Goal: Transaction & Acquisition: Book appointment/travel/reservation

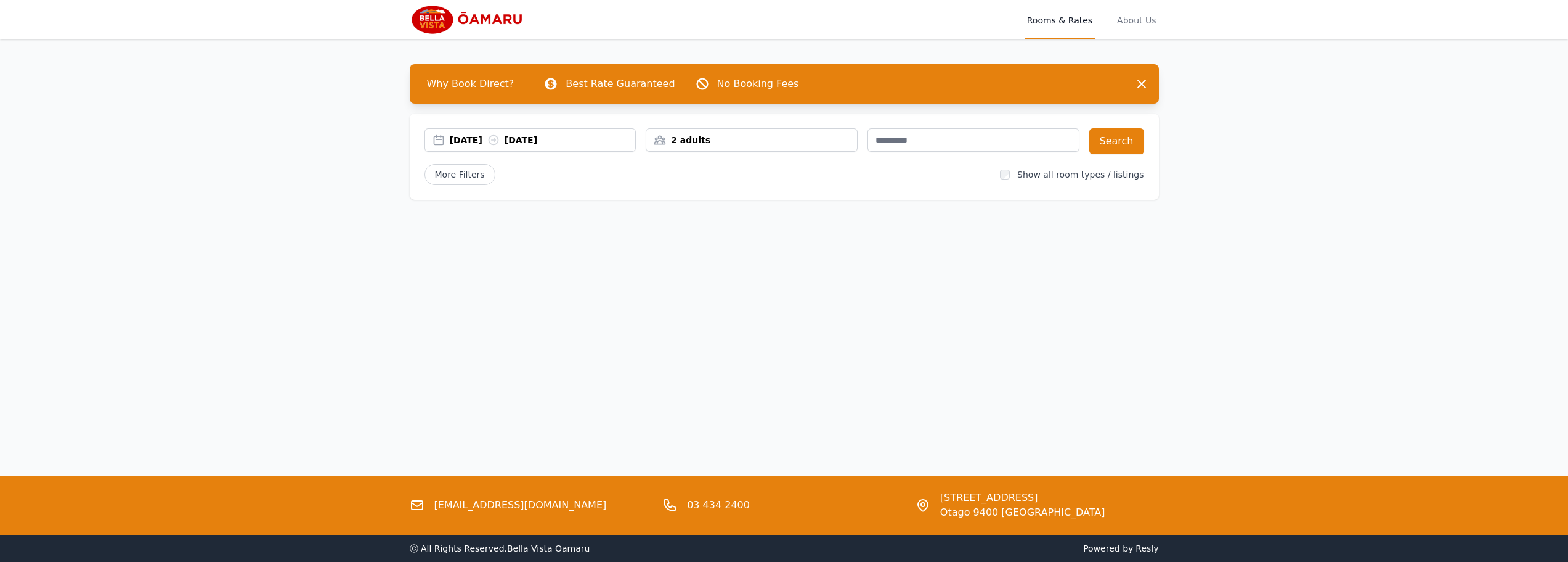
click at [586, 142] on div "[DATE] [DATE]" at bounding box center [543, 140] width 186 height 12
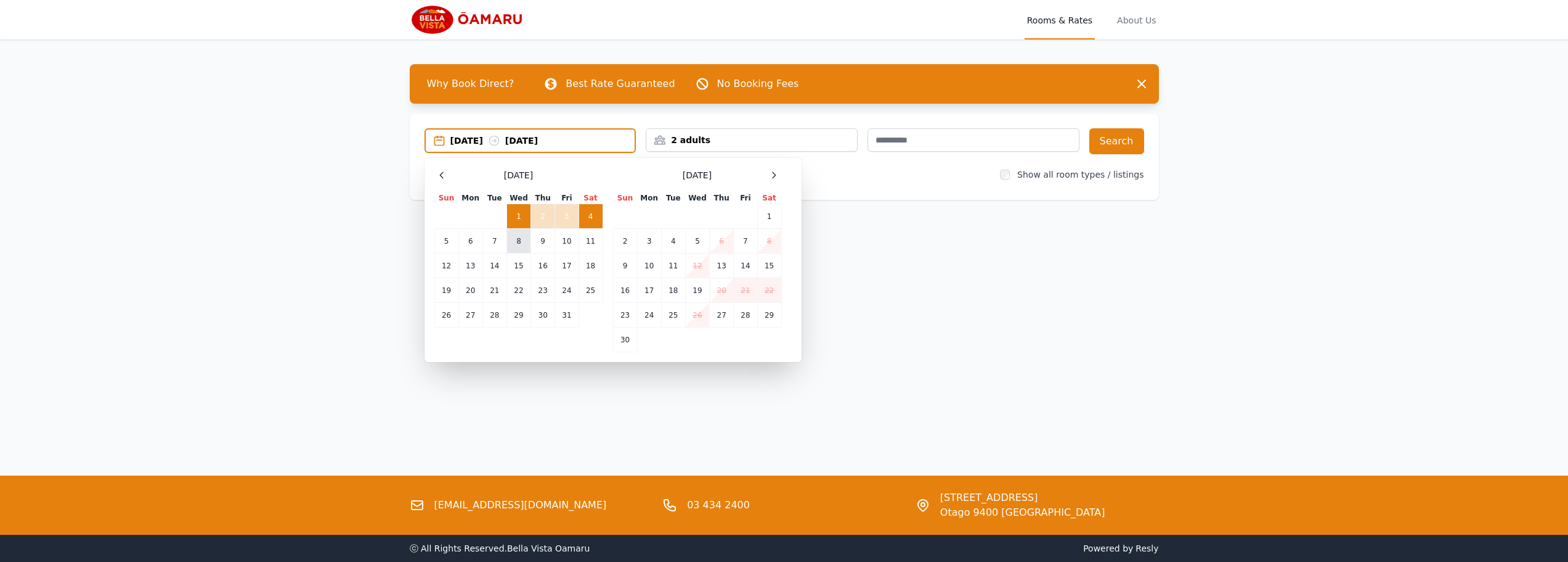
click at [517, 240] on td "8" at bounding box center [518, 241] width 24 height 25
click at [537, 241] on td "9" at bounding box center [543, 241] width 24 height 25
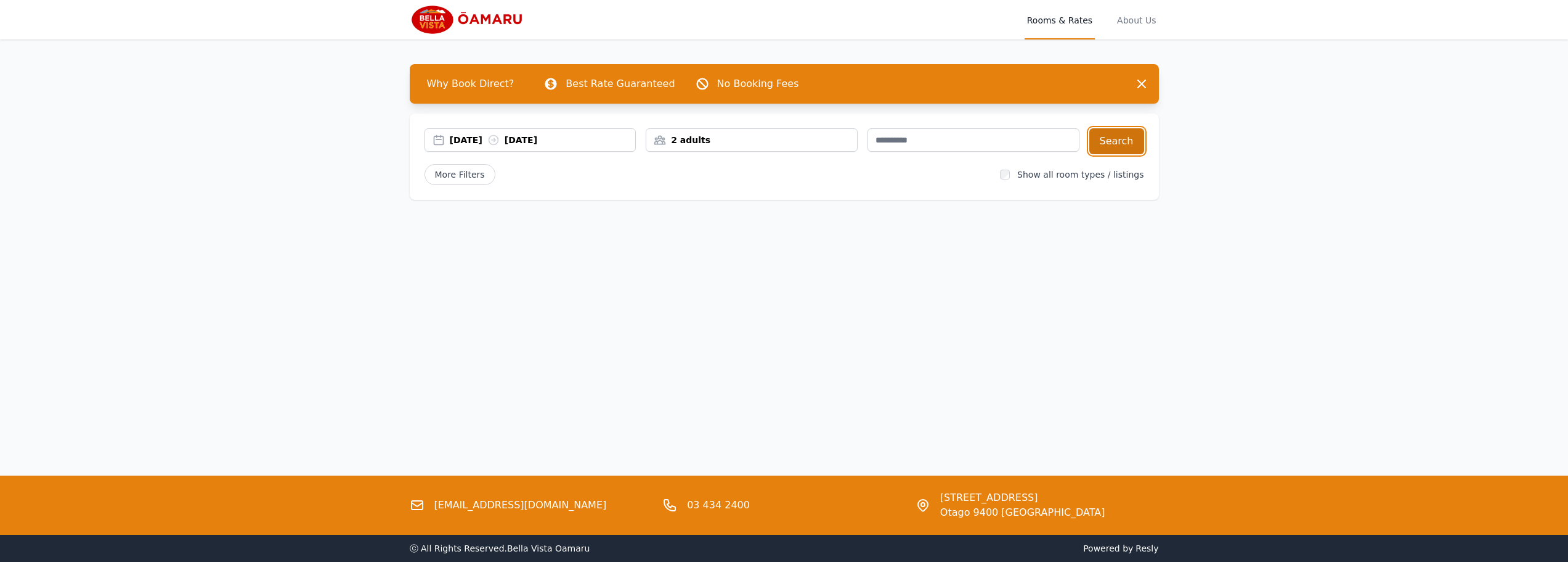
click at [1095, 146] on button "Search" at bounding box center [1117, 142] width 55 height 26
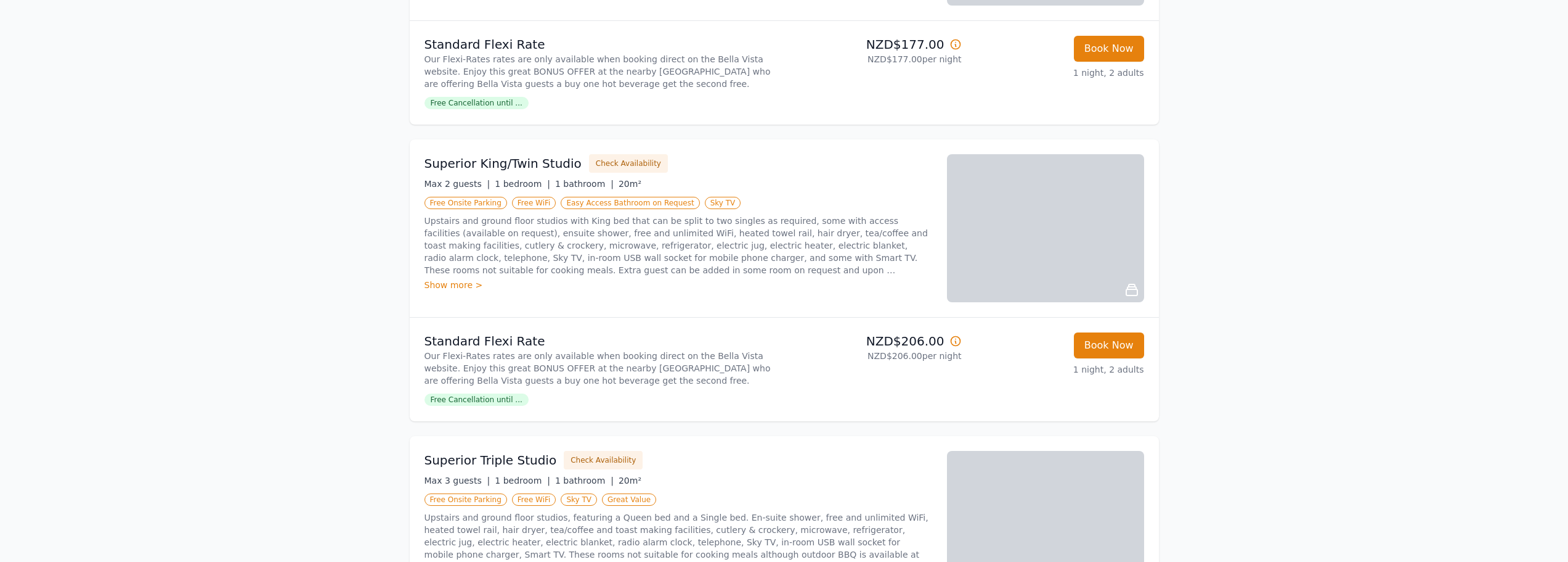
scroll to position [369, 0]
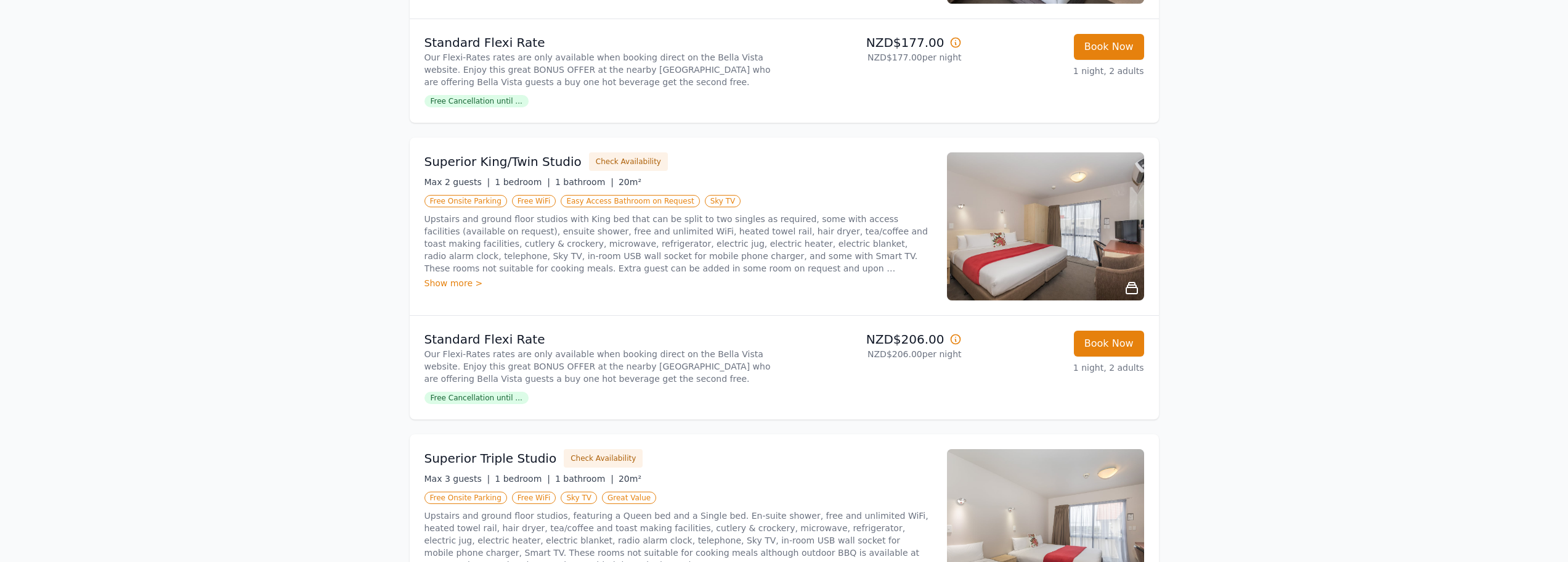
click at [515, 166] on h3 "Superior King/Twin Studio" at bounding box center [503, 162] width 157 height 17
click at [1105, 340] on button "Book Now" at bounding box center [1109, 344] width 70 height 26
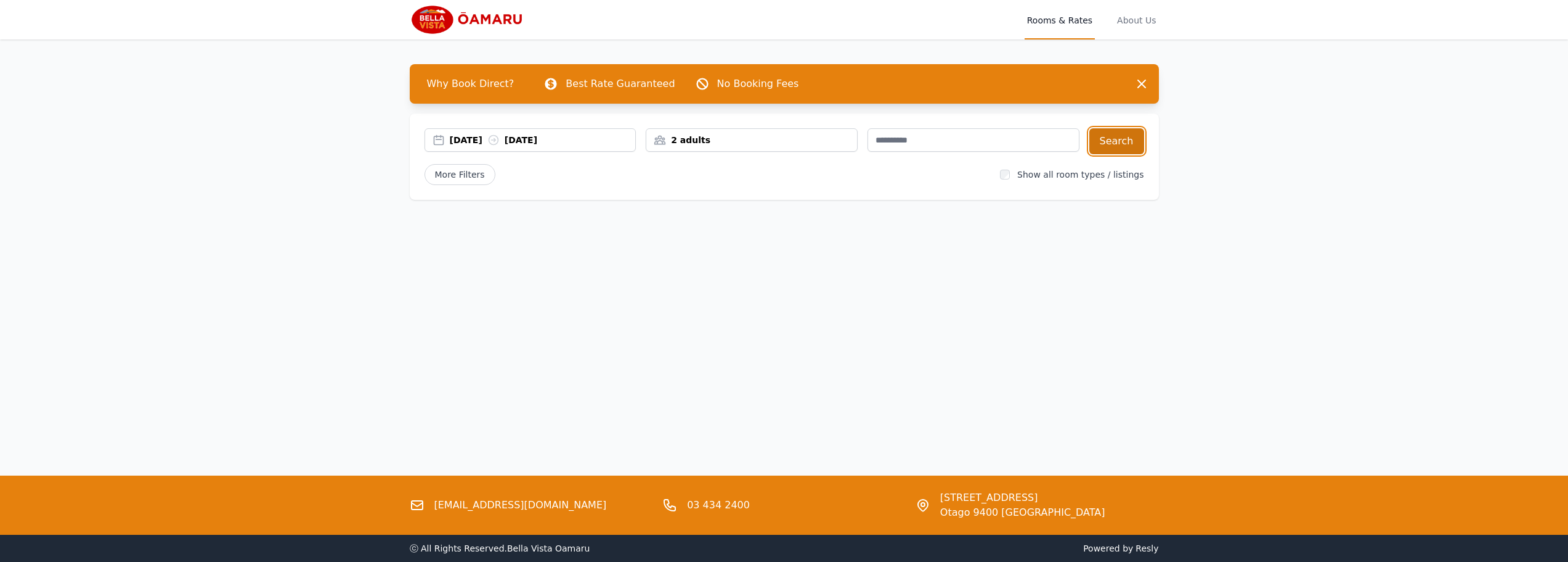
click at [1116, 142] on button "Search" at bounding box center [1117, 142] width 55 height 26
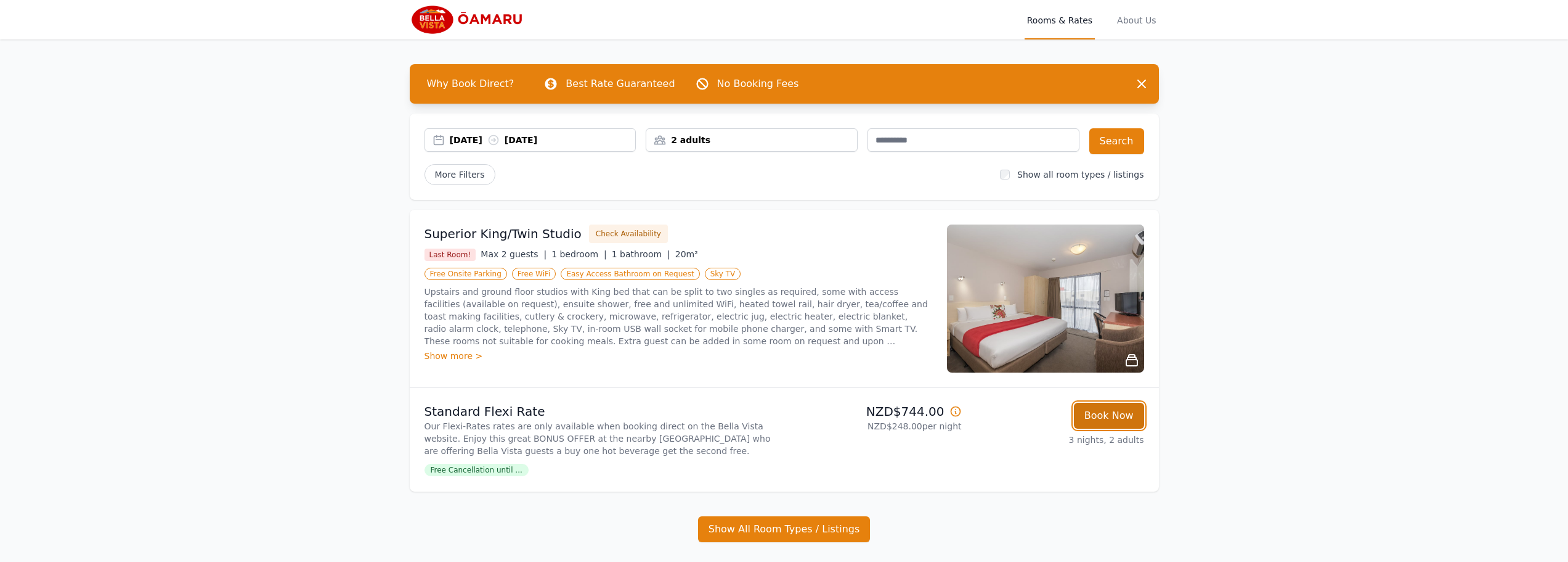
click at [1104, 414] on button "Book Now" at bounding box center [1109, 416] width 70 height 26
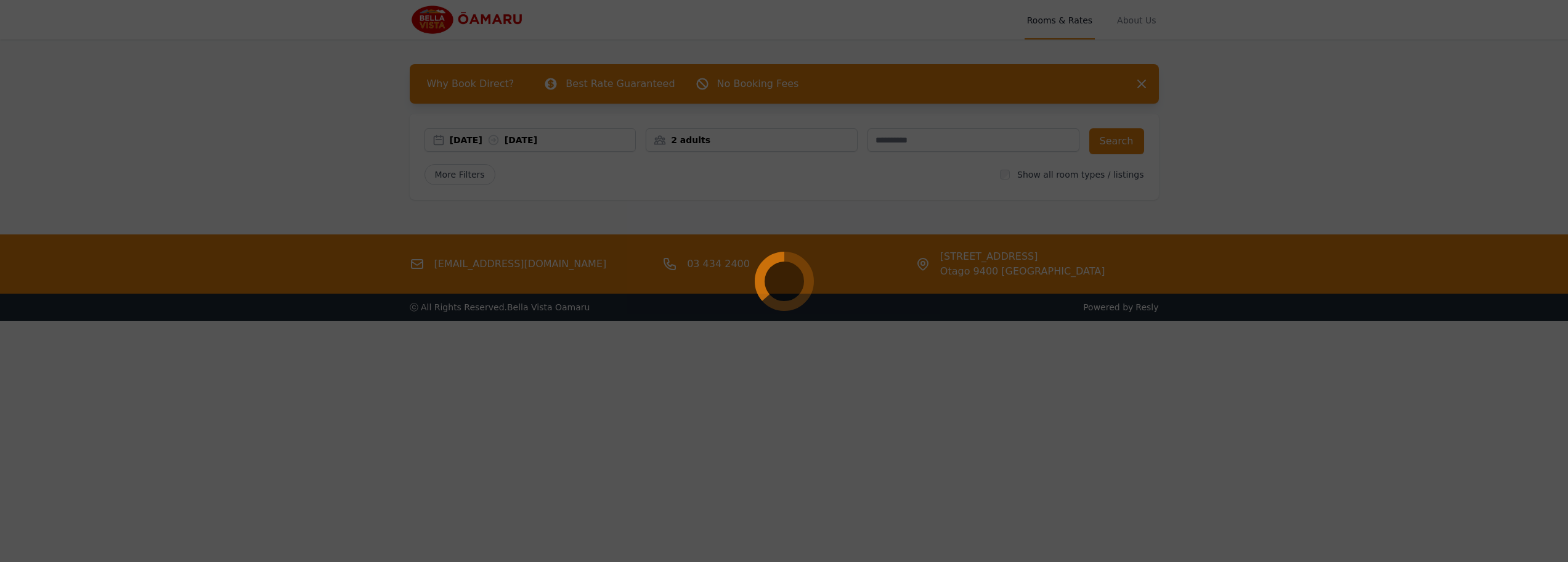
select select "**"
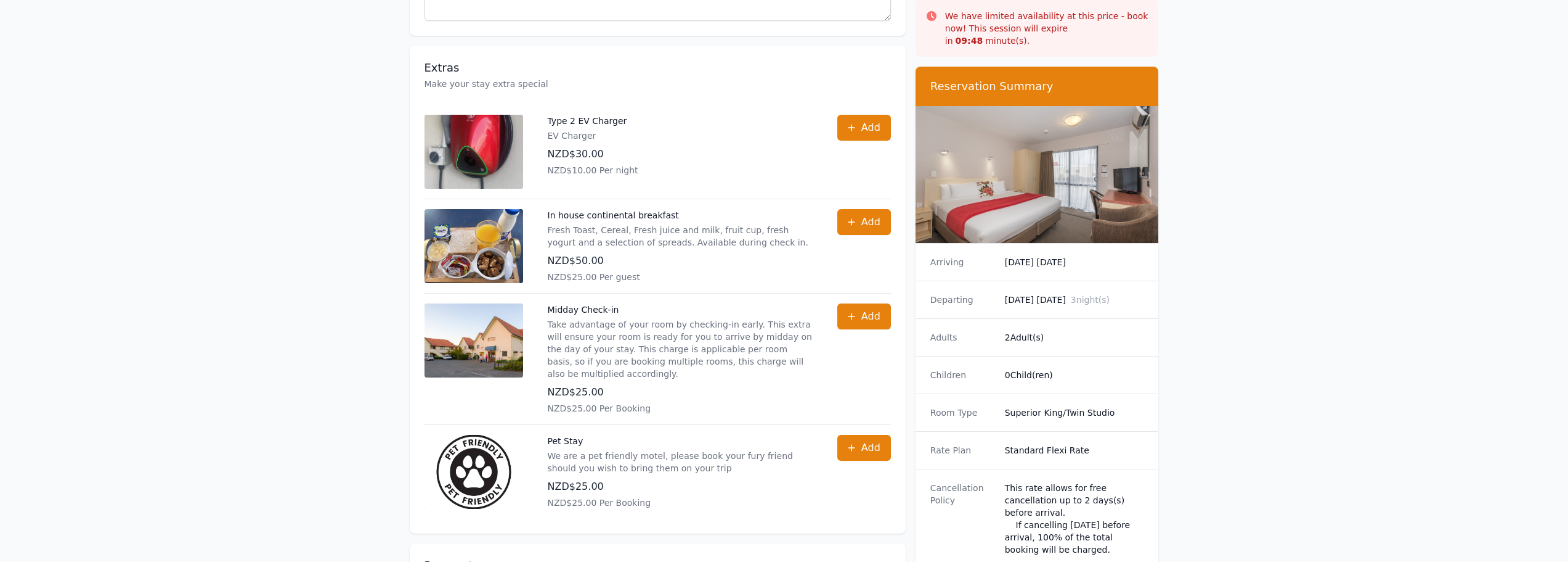
scroll to position [302, 0]
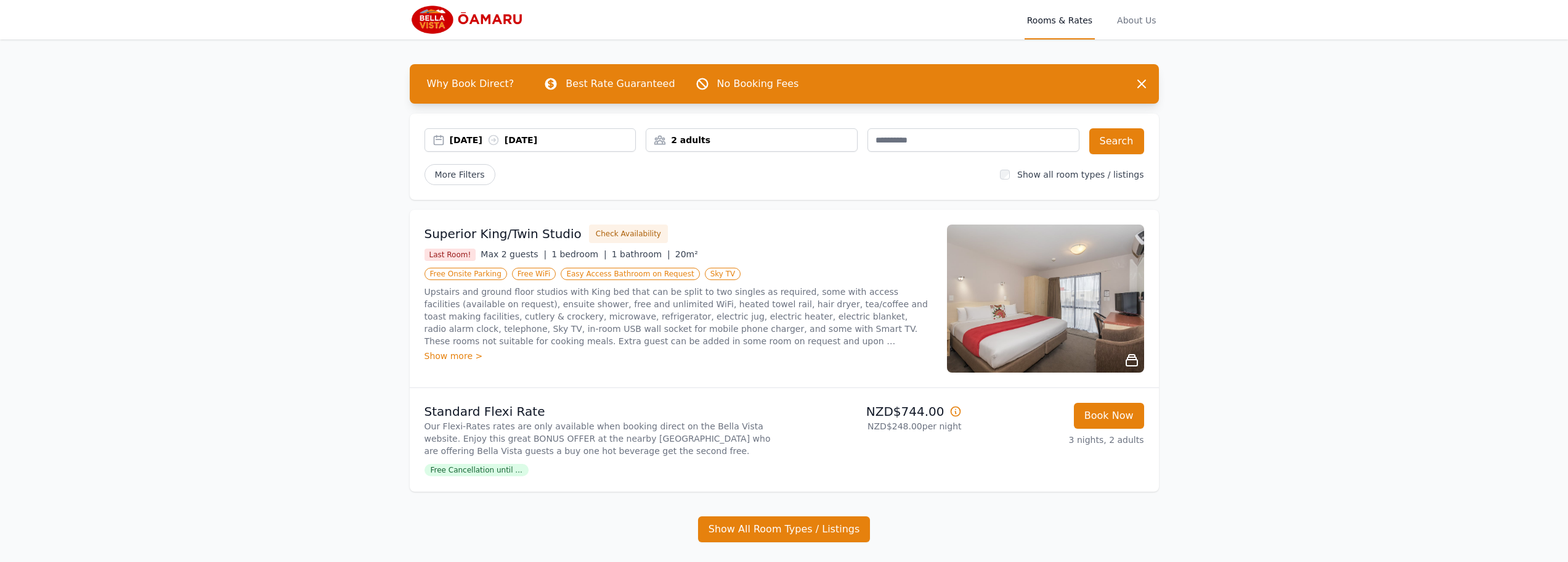
click at [553, 150] on div "03 Oct 2025 06 Oct 2025" at bounding box center [530, 140] width 212 height 23
click at [451, 12] on img at bounding box center [469, 19] width 119 height 30
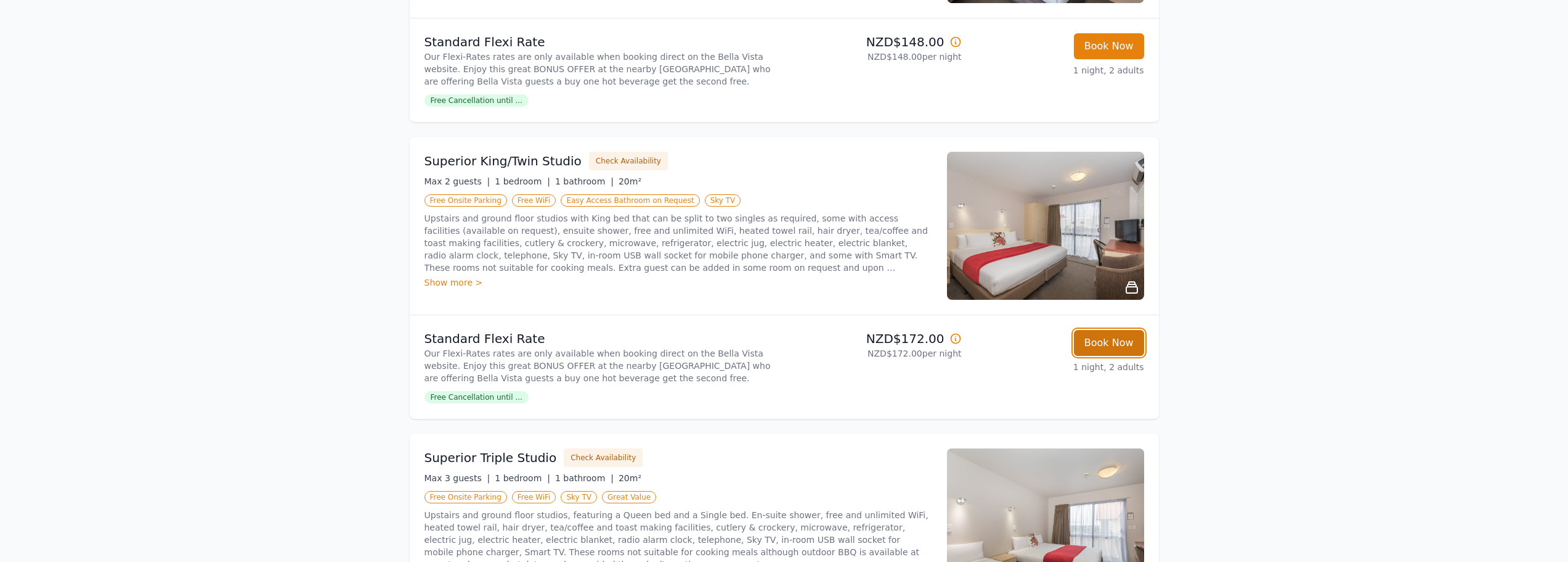
click at [1103, 344] on button "Book Now" at bounding box center [1109, 343] width 70 height 26
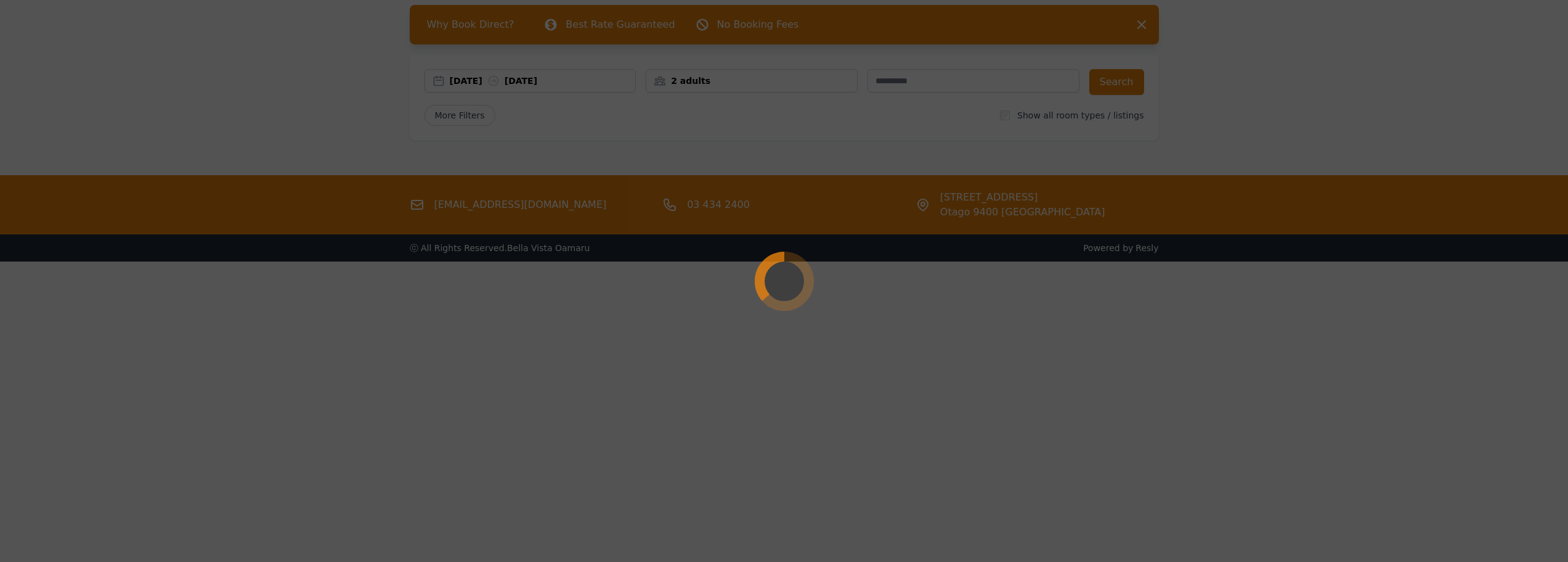
scroll to position [59, 0]
select select "**"
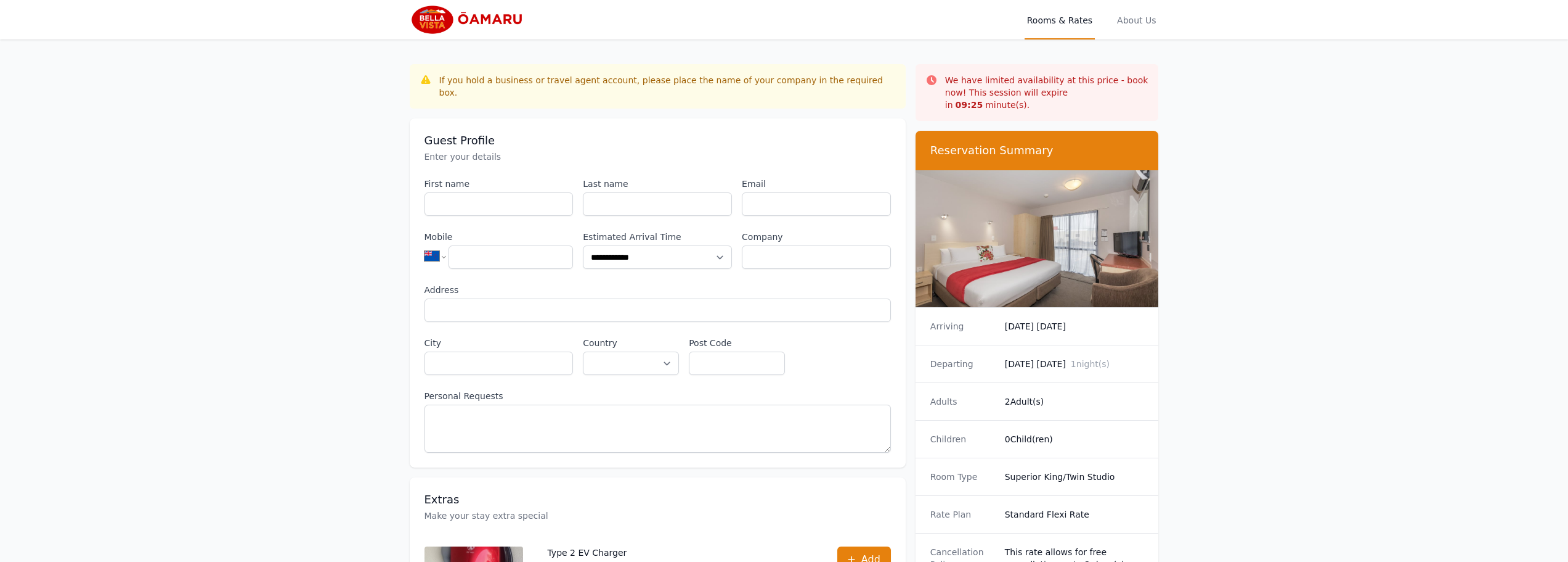
scroll to position [59, 0]
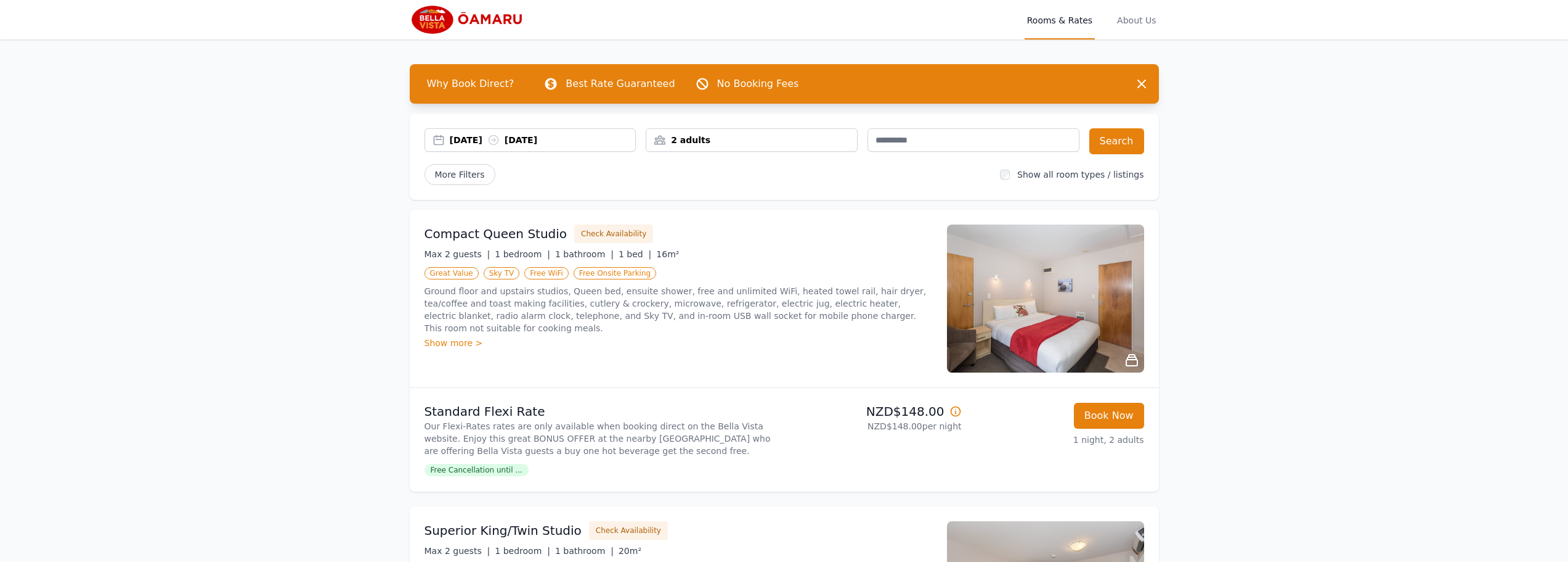
click at [557, 136] on div "29 Sep 2025 30 Sep 2025" at bounding box center [543, 140] width 186 height 12
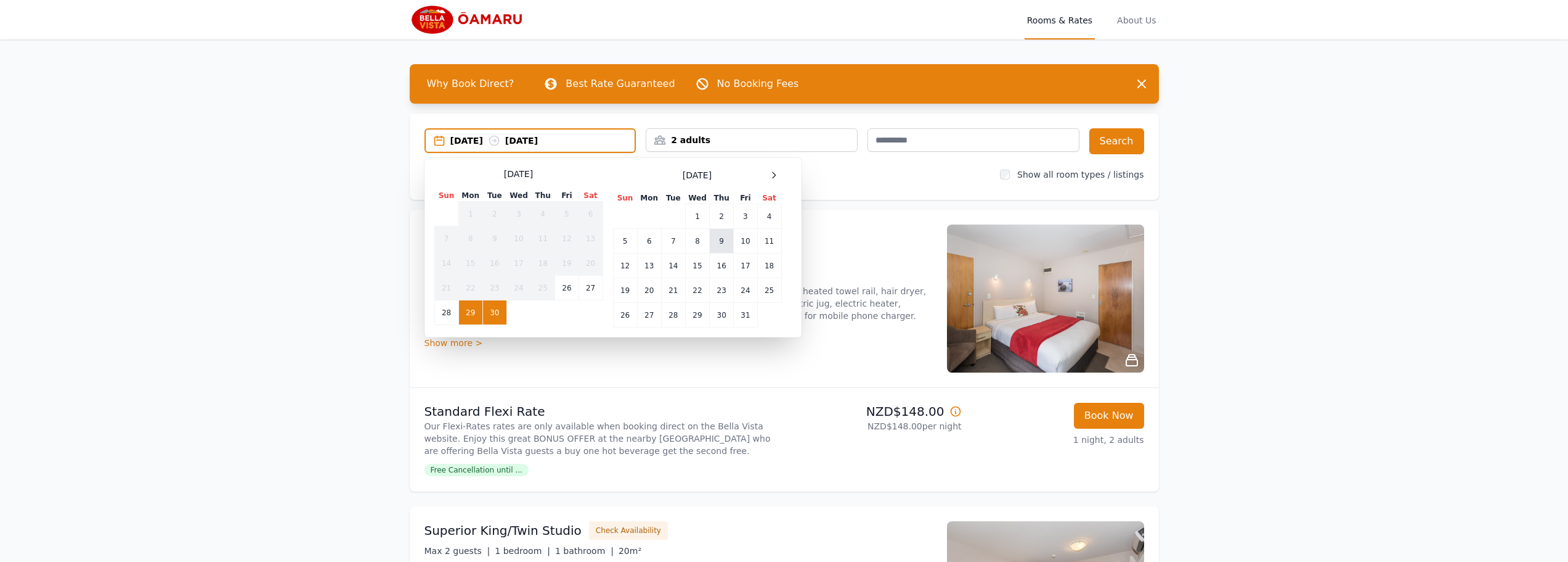
click at [723, 241] on td "9" at bounding box center [722, 241] width 24 height 25
click at [739, 243] on td "10" at bounding box center [746, 241] width 23 height 25
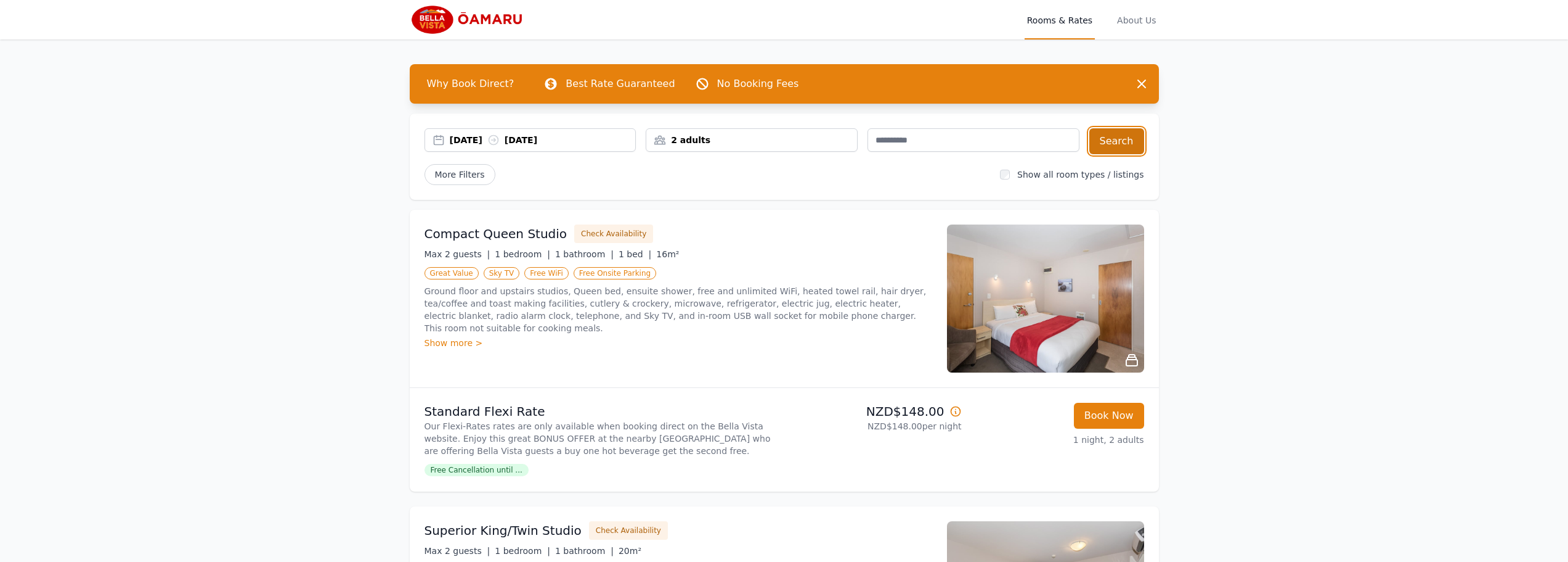
click at [1099, 150] on button "Search" at bounding box center [1117, 142] width 55 height 26
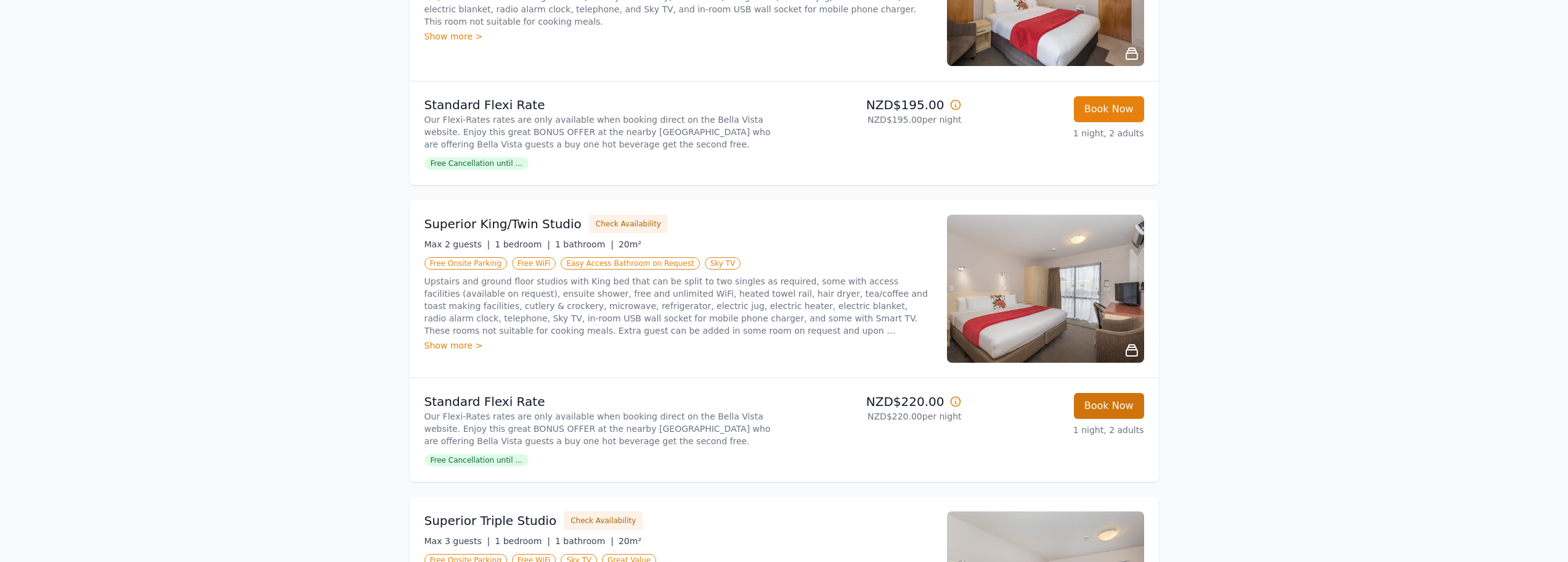
scroll to position [307, 0]
click at [1118, 405] on button "Book Now" at bounding box center [1109, 405] width 70 height 26
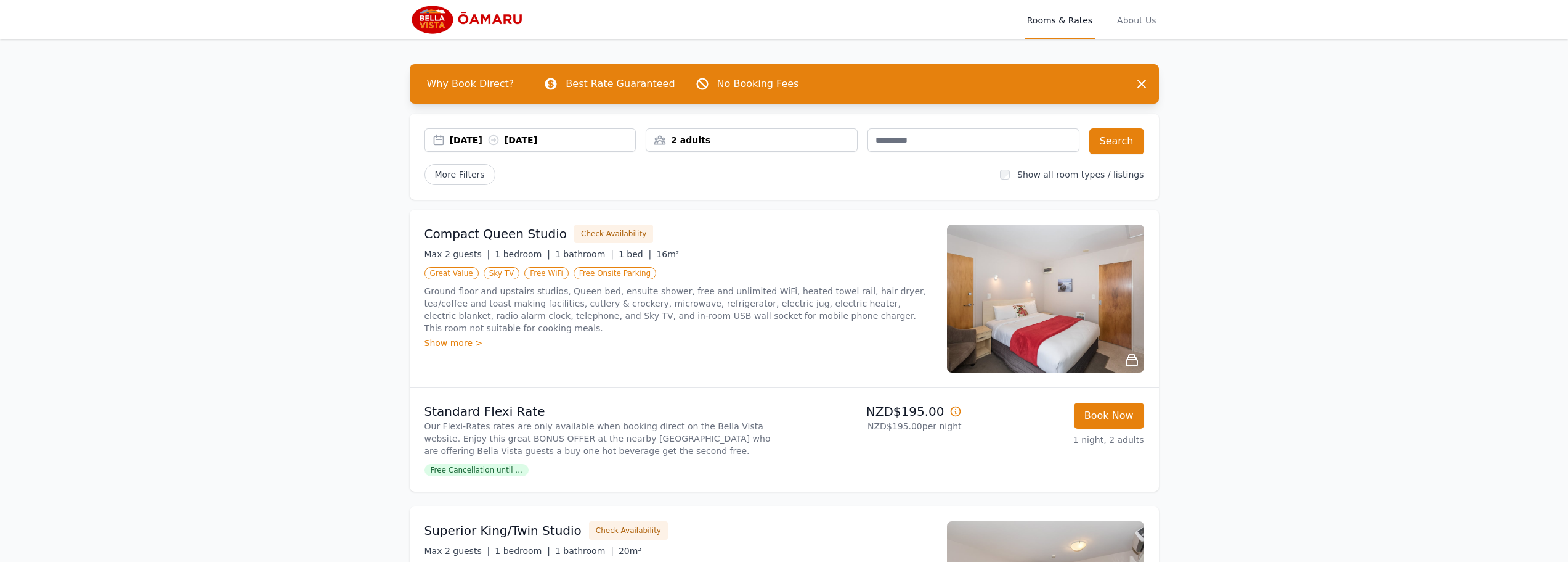
select select "**"
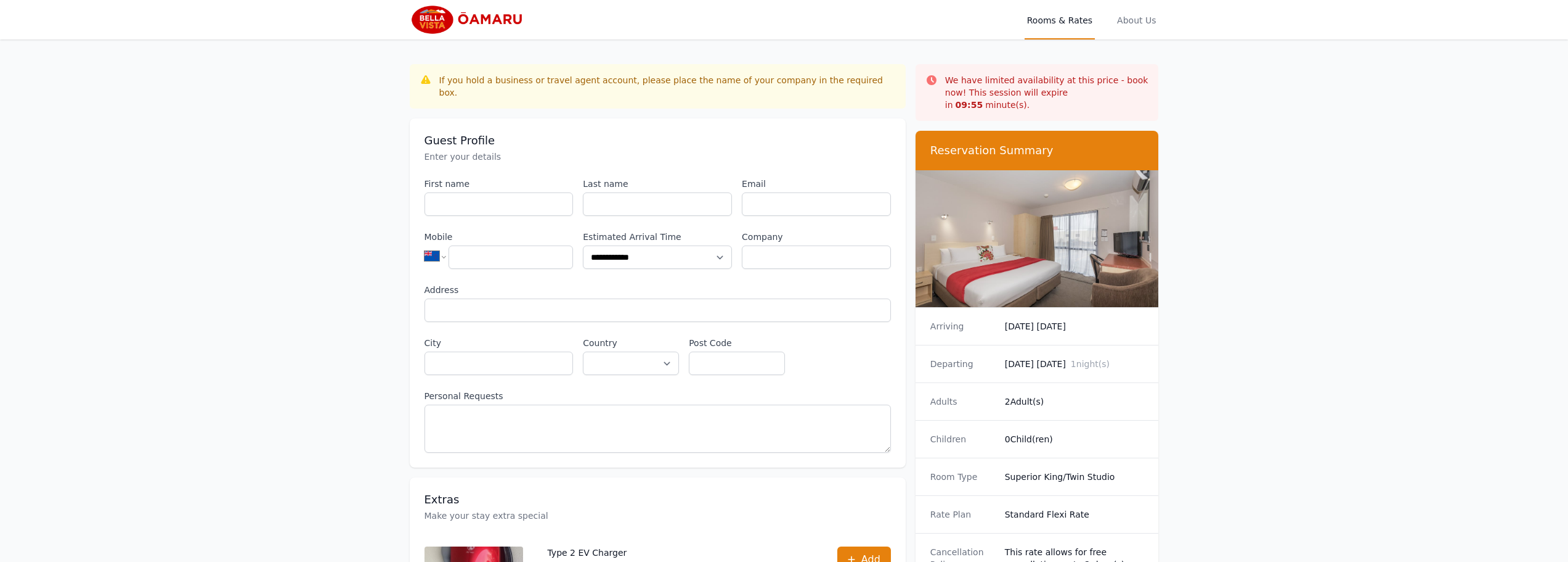
scroll to position [307, 0]
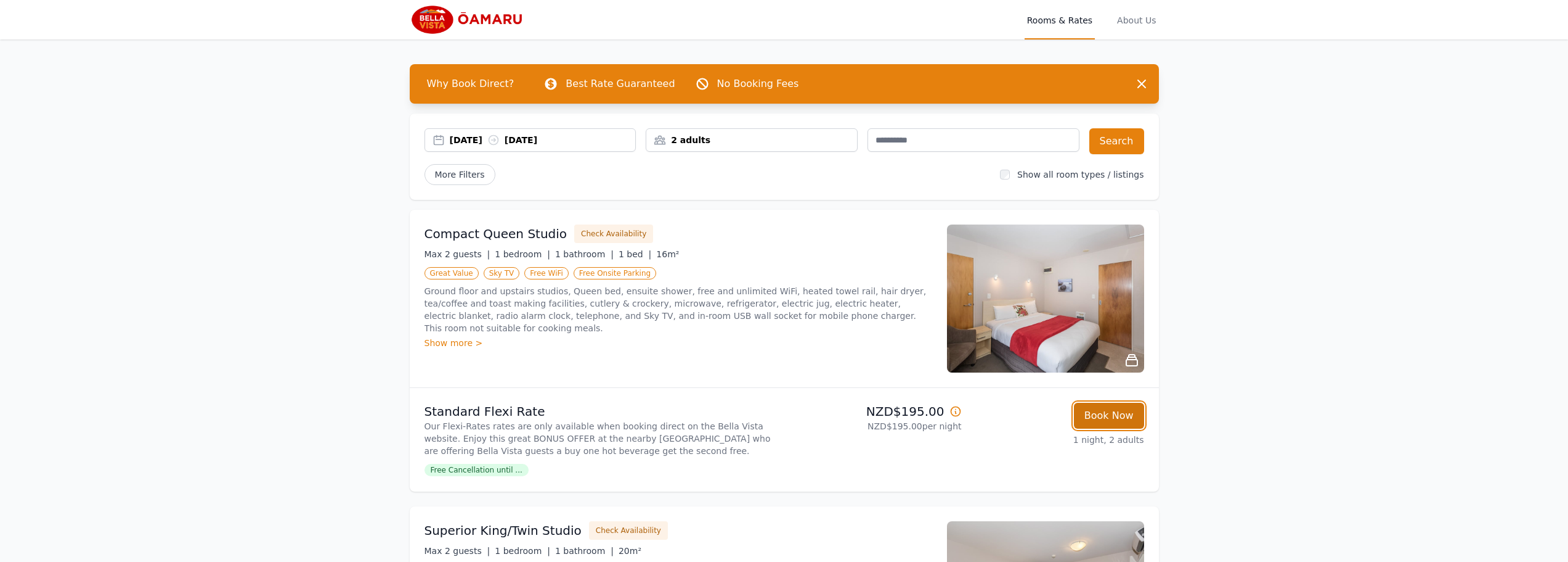
click at [1126, 423] on button "Book Now" at bounding box center [1109, 416] width 70 height 26
select select "**"
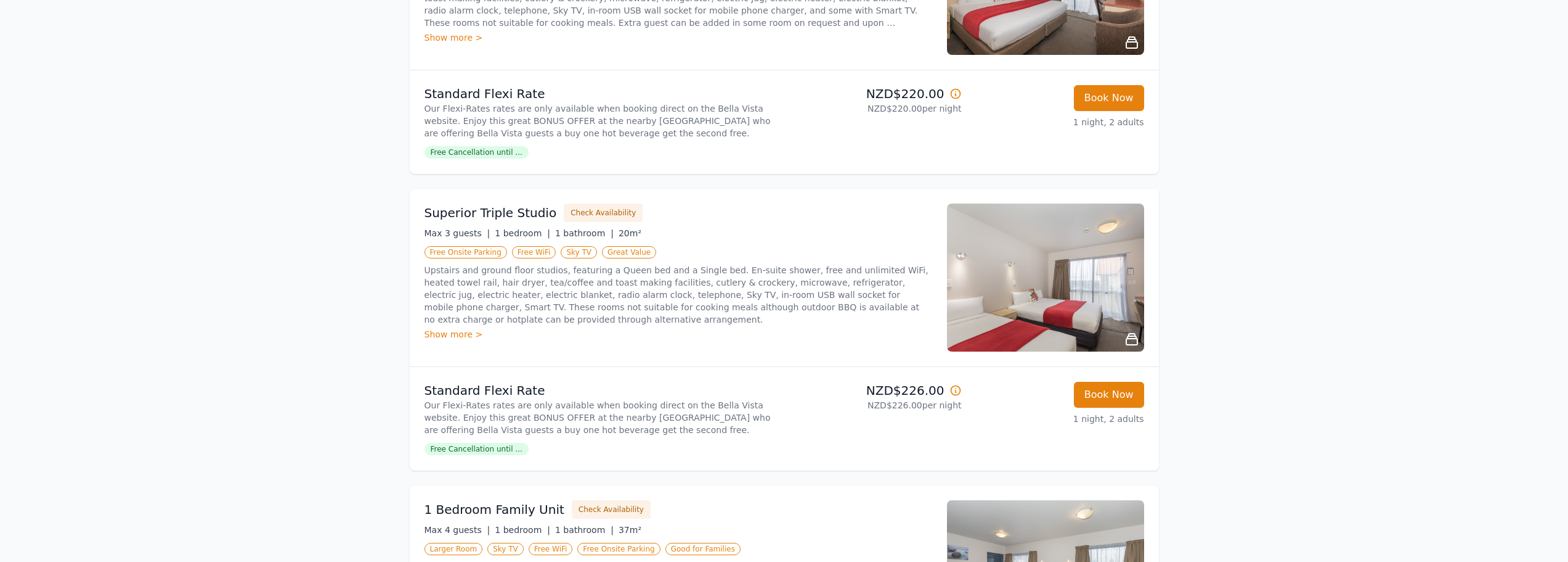
scroll to position [616, 0]
click at [1071, 105] on div "Book Now 1 night, 2 adults" at bounding box center [1058, 120] width 172 height 74
click at [1100, 94] on button "Book Now" at bounding box center [1109, 97] width 70 height 26
select select "**"
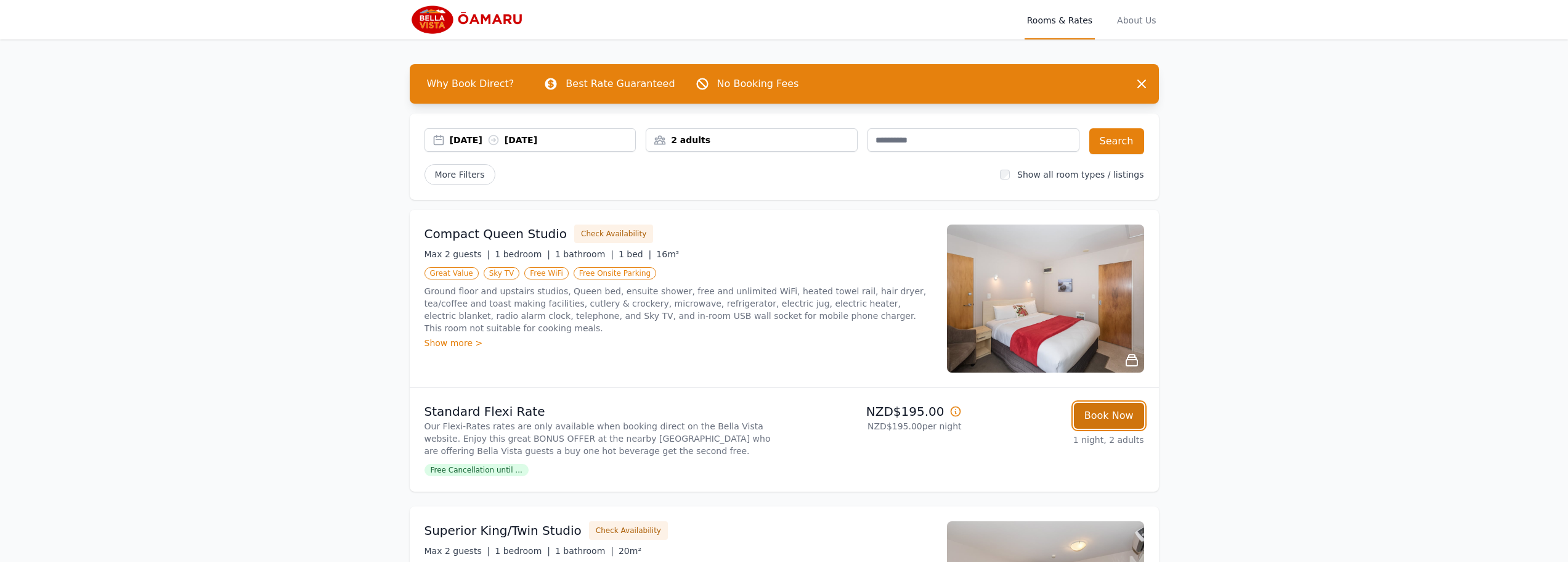
click at [1126, 416] on button "Book Now" at bounding box center [1109, 416] width 70 height 26
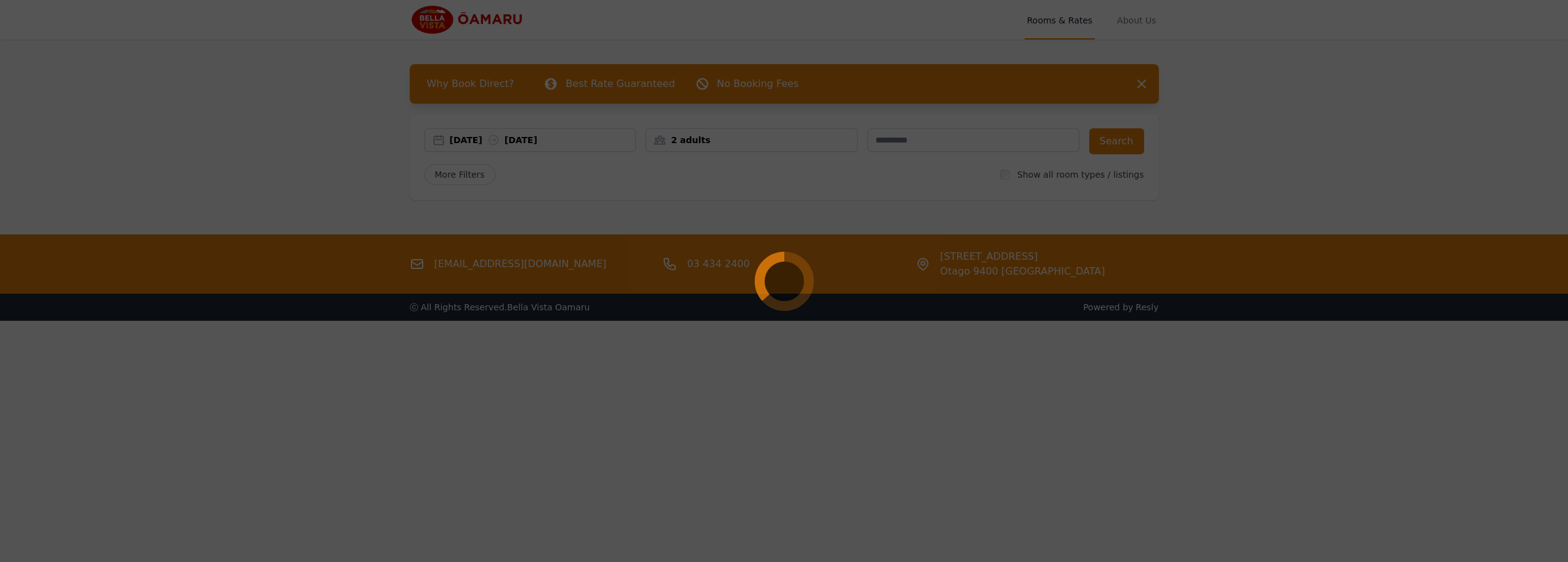
select select "**"
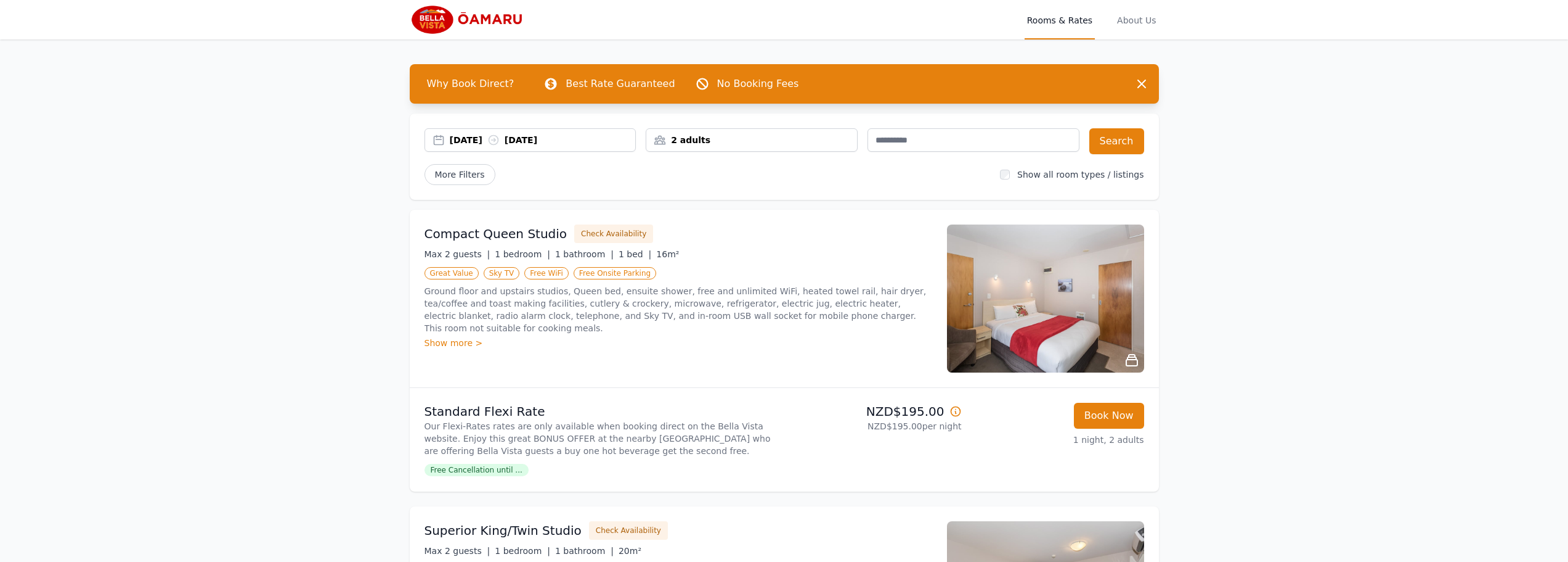
click at [564, 153] on div "09 Oct 2025 10 Oct 2025" at bounding box center [530, 142] width 212 height 26
click at [565, 147] on div "09 Oct 2025 10 Oct 2025" at bounding box center [530, 140] width 212 height 23
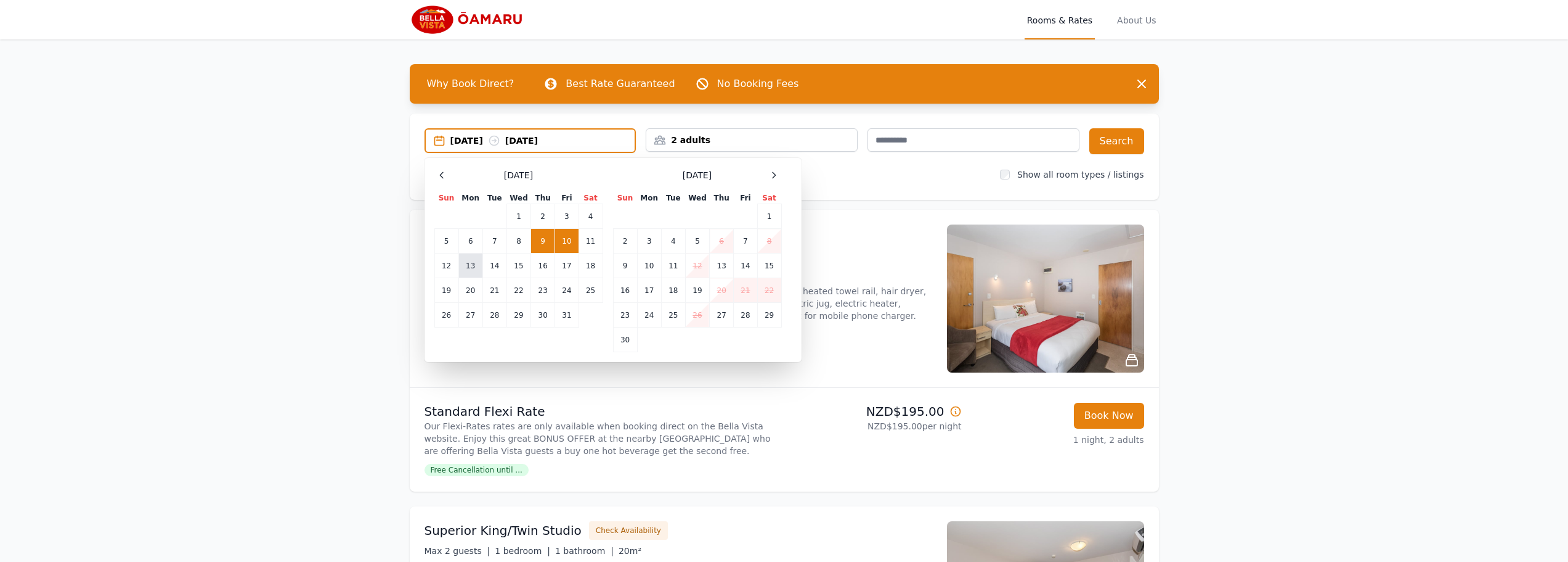
click at [465, 273] on td "13" at bounding box center [470, 266] width 24 height 25
drag, startPoint x: 492, startPoint y: 267, endPoint x: 527, endPoint y: 260, distance: 35.7
click at [493, 267] on td "14" at bounding box center [494, 266] width 24 height 25
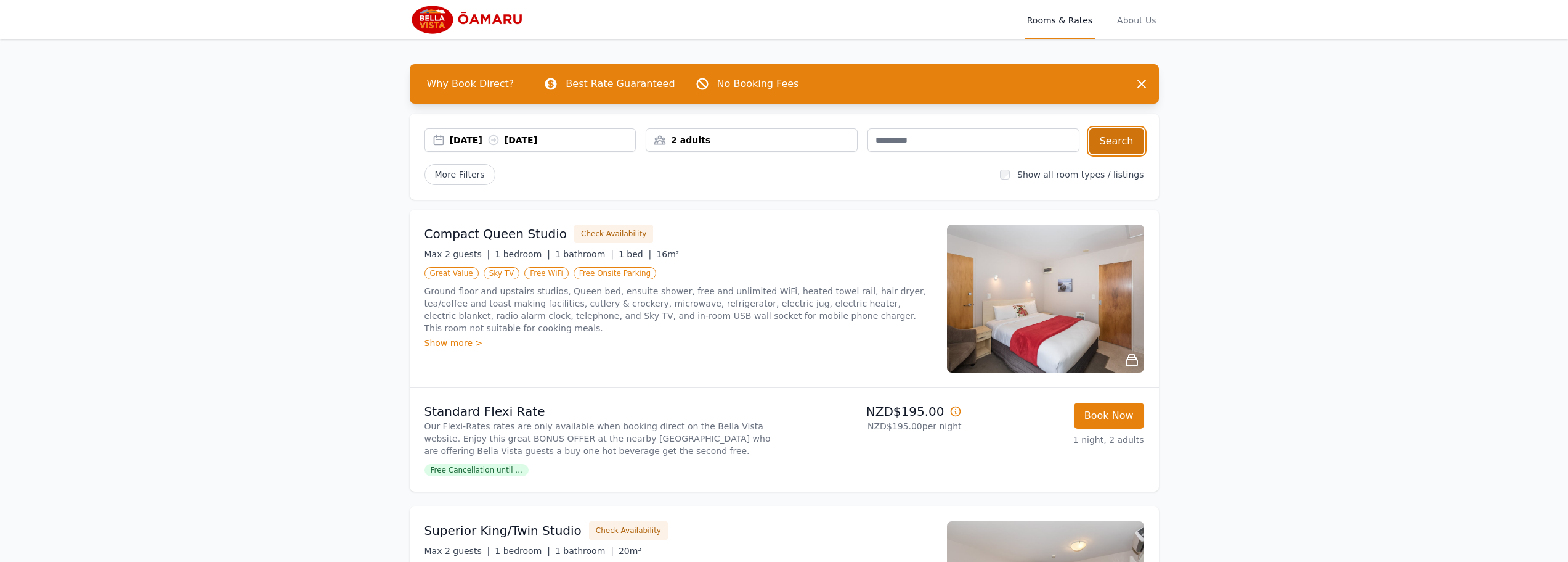
click at [1144, 137] on button "Search" at bounding box center [1117, 142] width 55 height 26
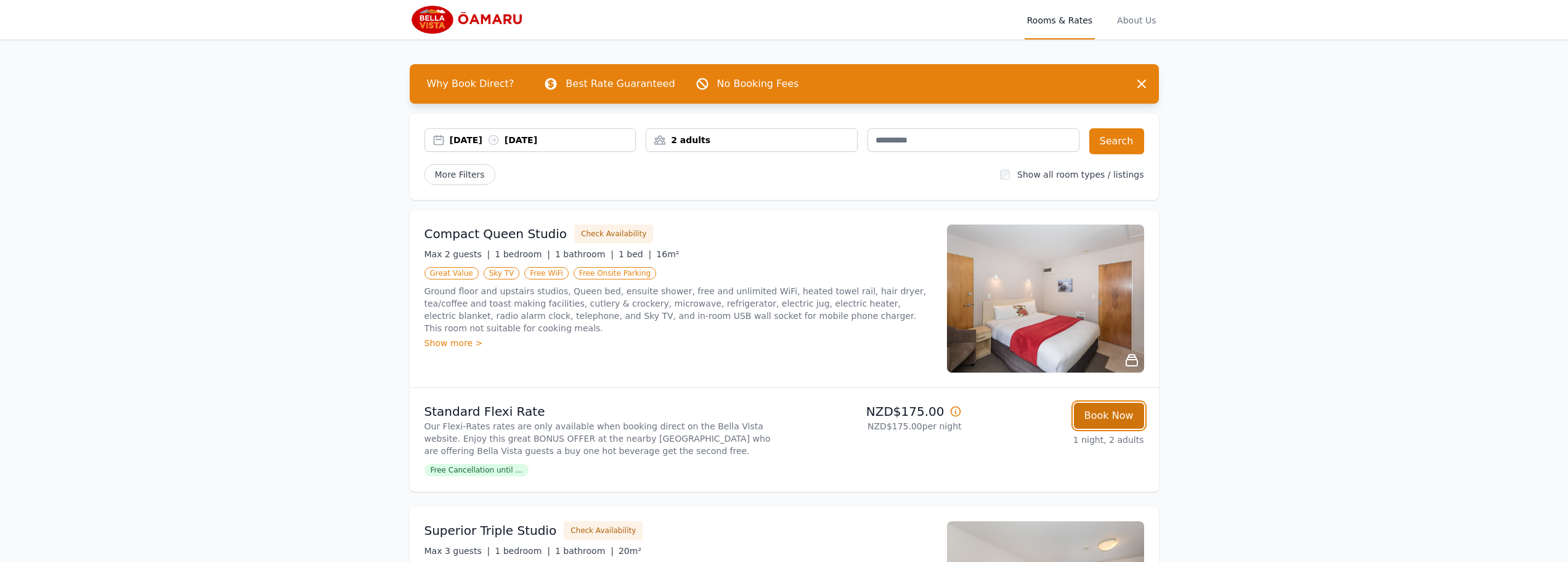
click at [1118, 413] on button "Book Now" at bounding box center [1109, 416] width 70 height 26
select select "**"
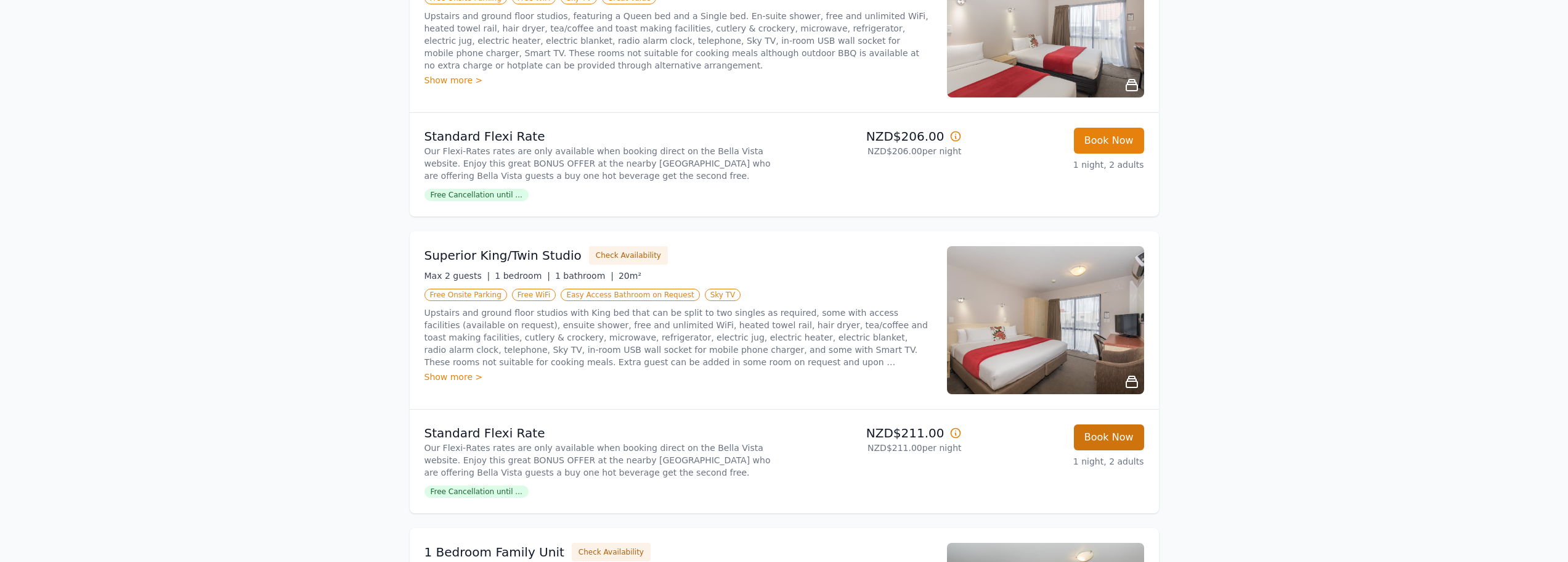
scroll to position [572, 0]
click at [1112, 438] on button "Book Now" at bounding box center [1109, 437] width 70 height 26
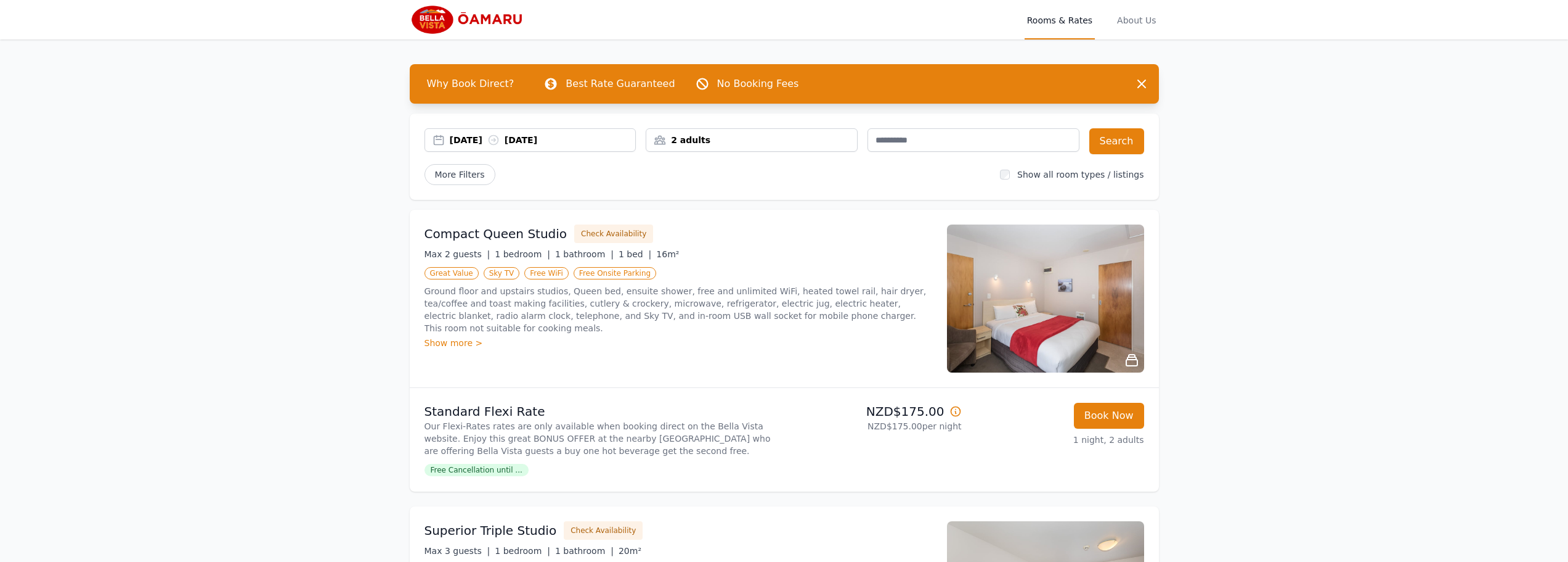
select select "**"
click at [568, 147] on div "13 Oct 2025 14 Oct 2025" at bounding box center [530, 140] width 212 height 23
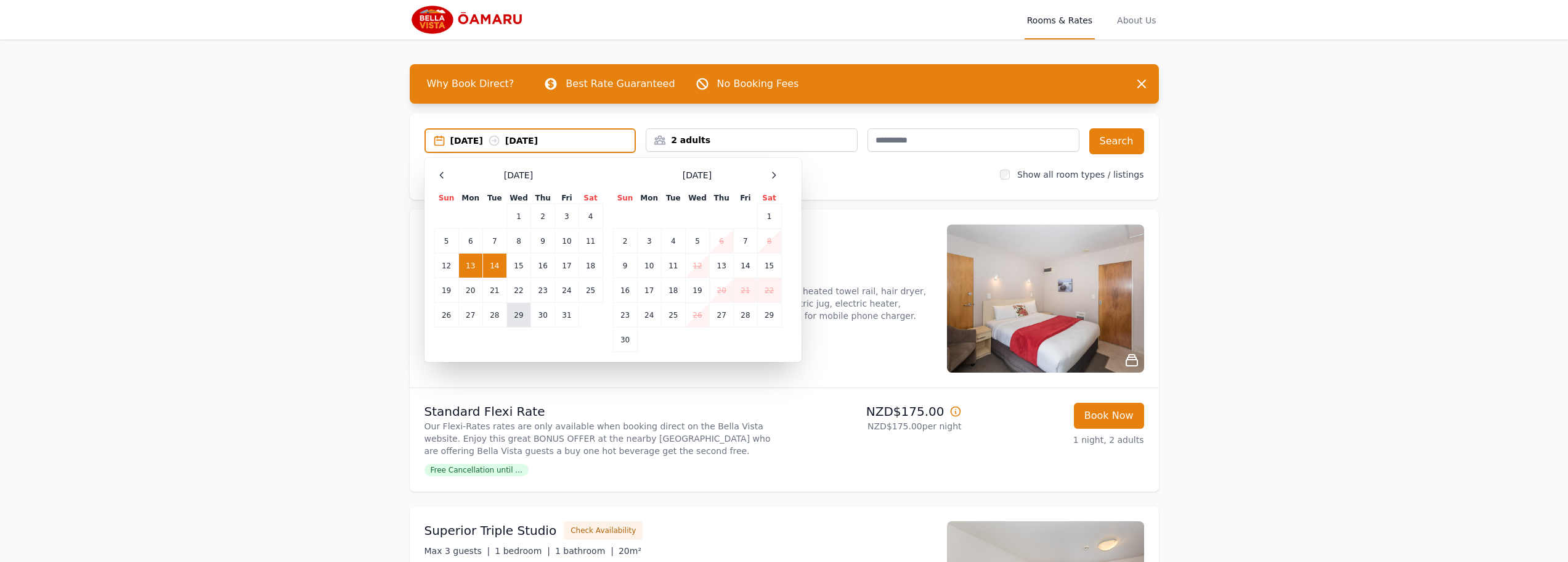
click at [517, 319] on td "29" at bounding box center [518, 316] width 24 height 25
click at [542, 319] on td "30" at bounding box center [543, 316] width 24 height 25
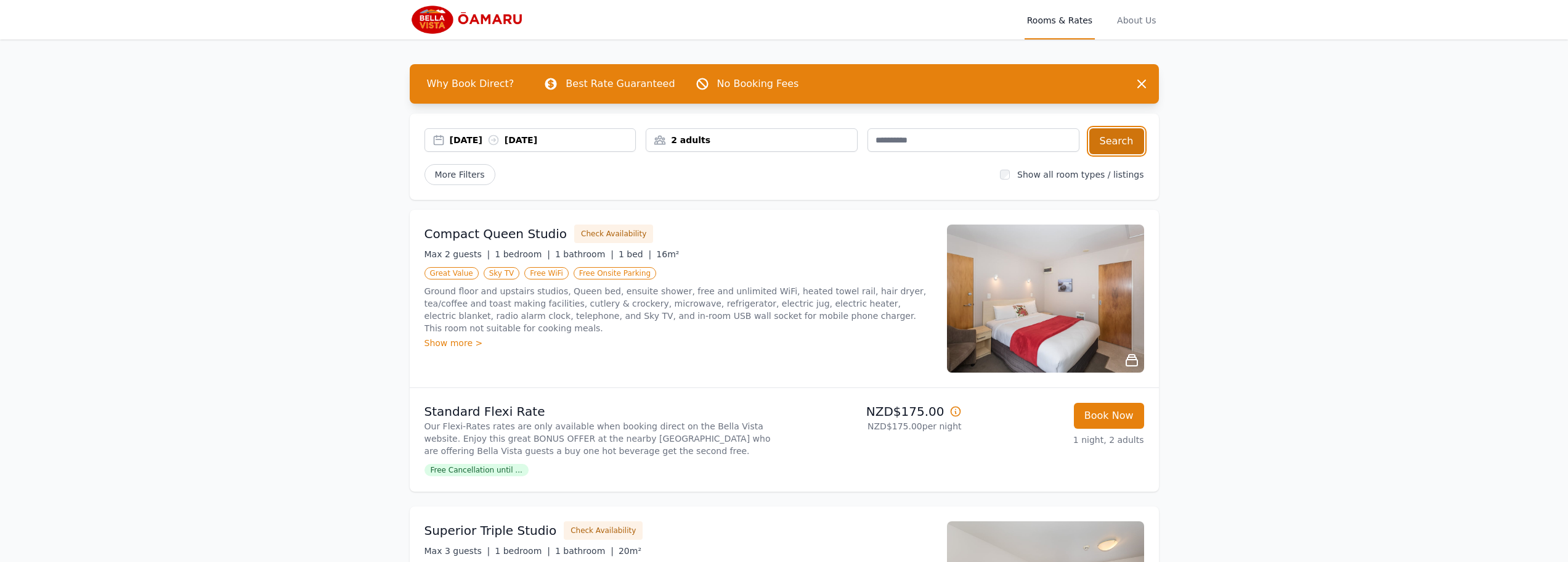
click at [1127, 142] on button "Search" at bounding box center [1117, 142] width 55 height 26
click at [448, 14] on img at bounding box center [469, 19] width 119 height 30
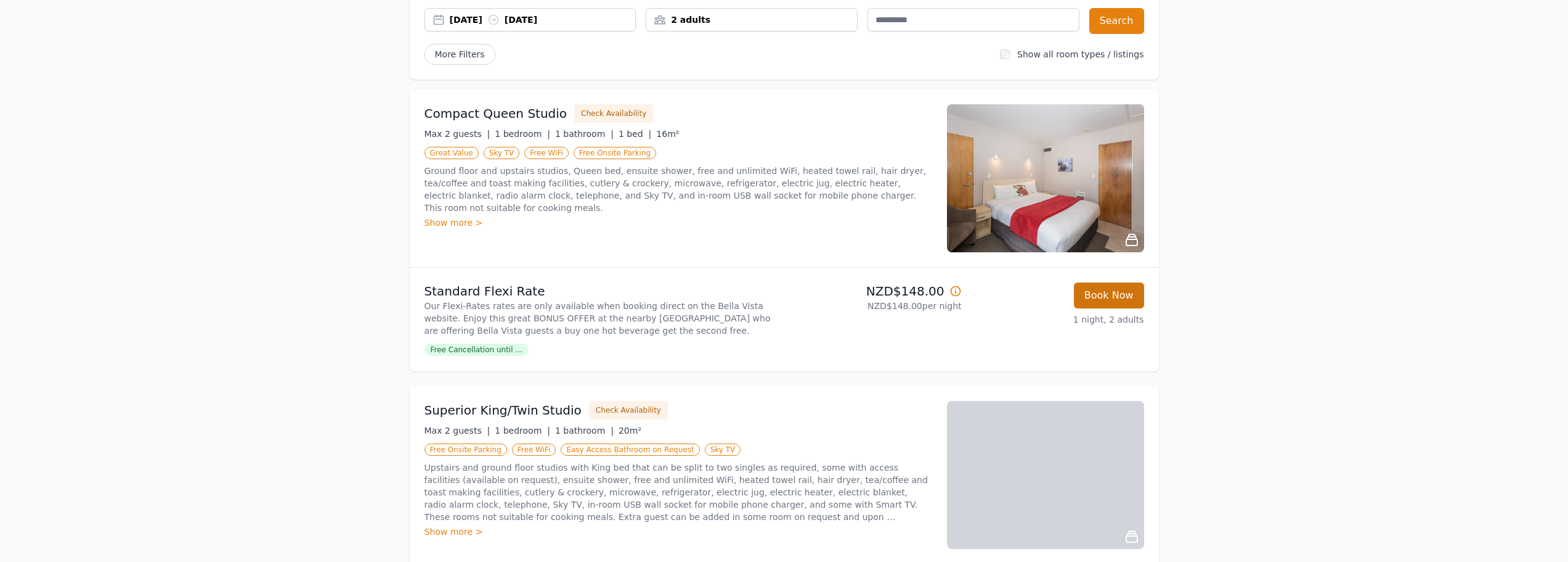
scroll to position [123, 0]
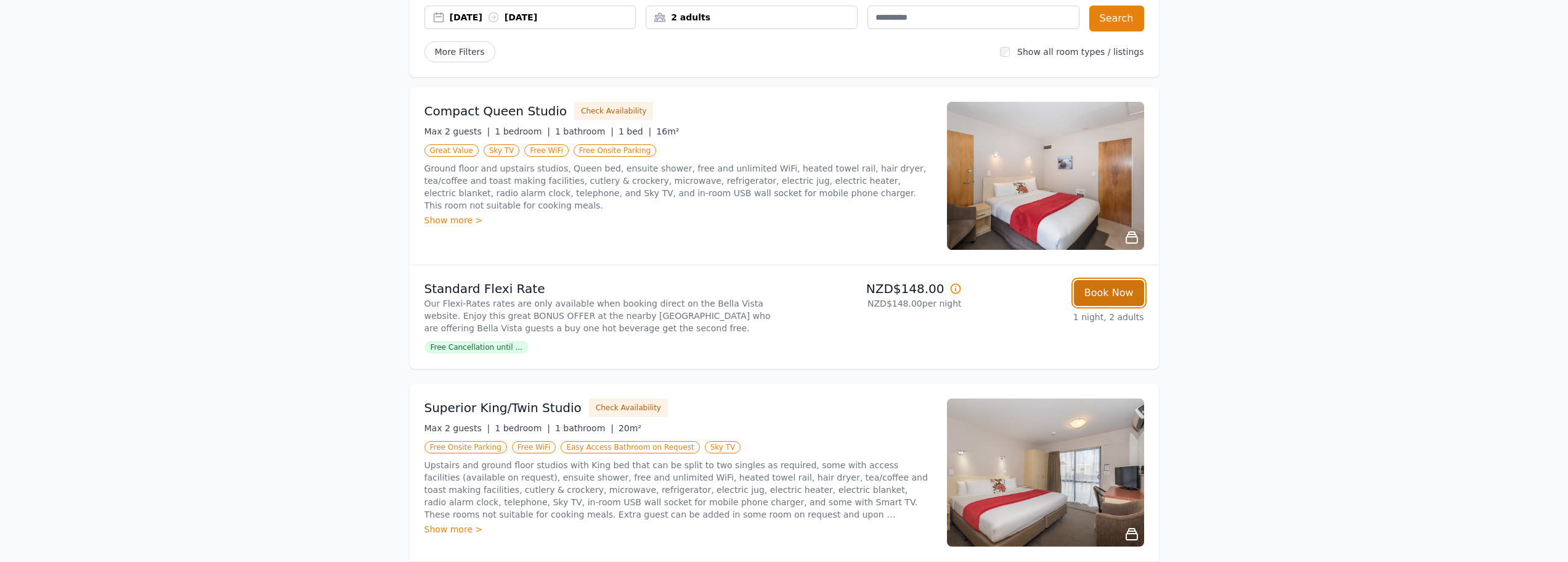
click at [1127, 293] on button "Book Now" at bounding box center [1109, 293] width 70 height 26
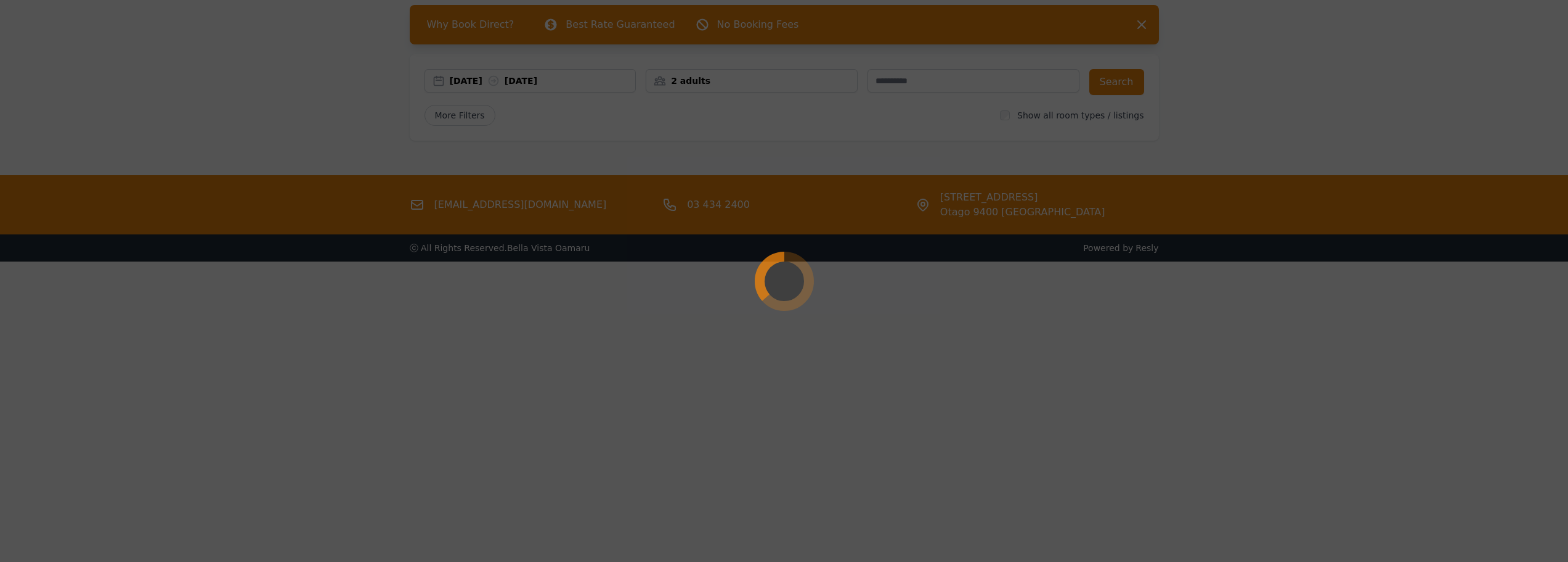
scroll to position [0, 0]
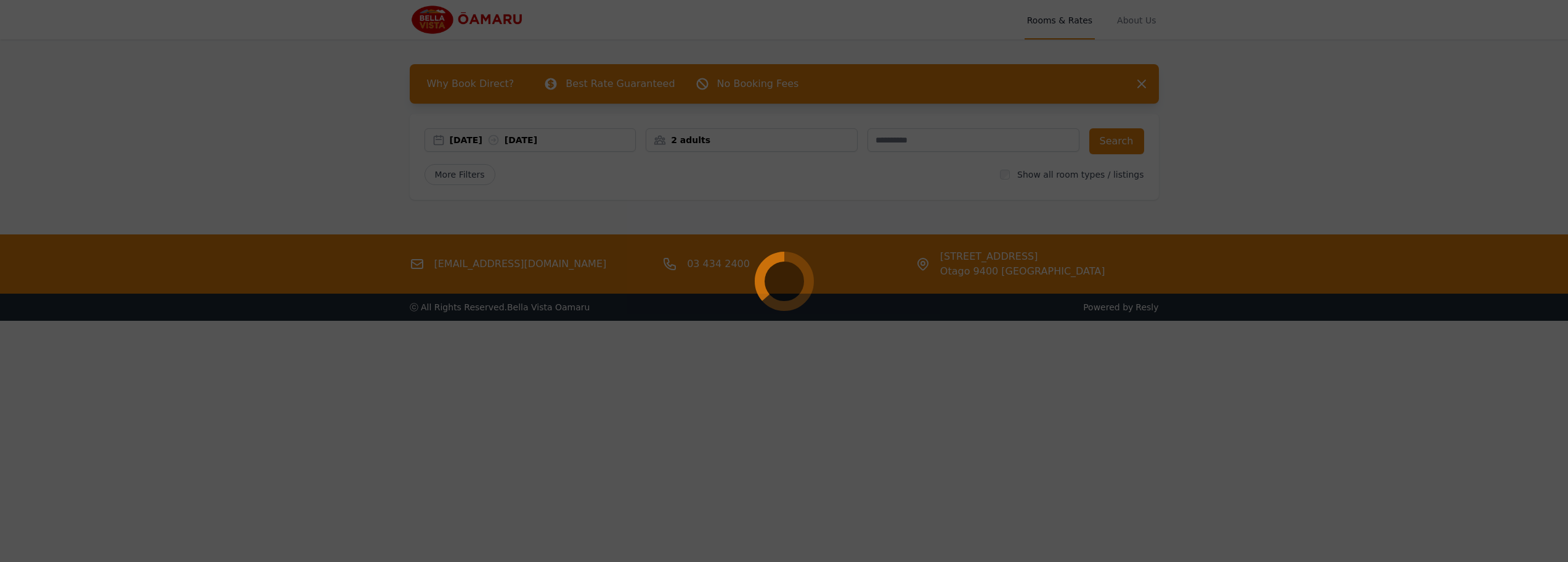
select select "**"
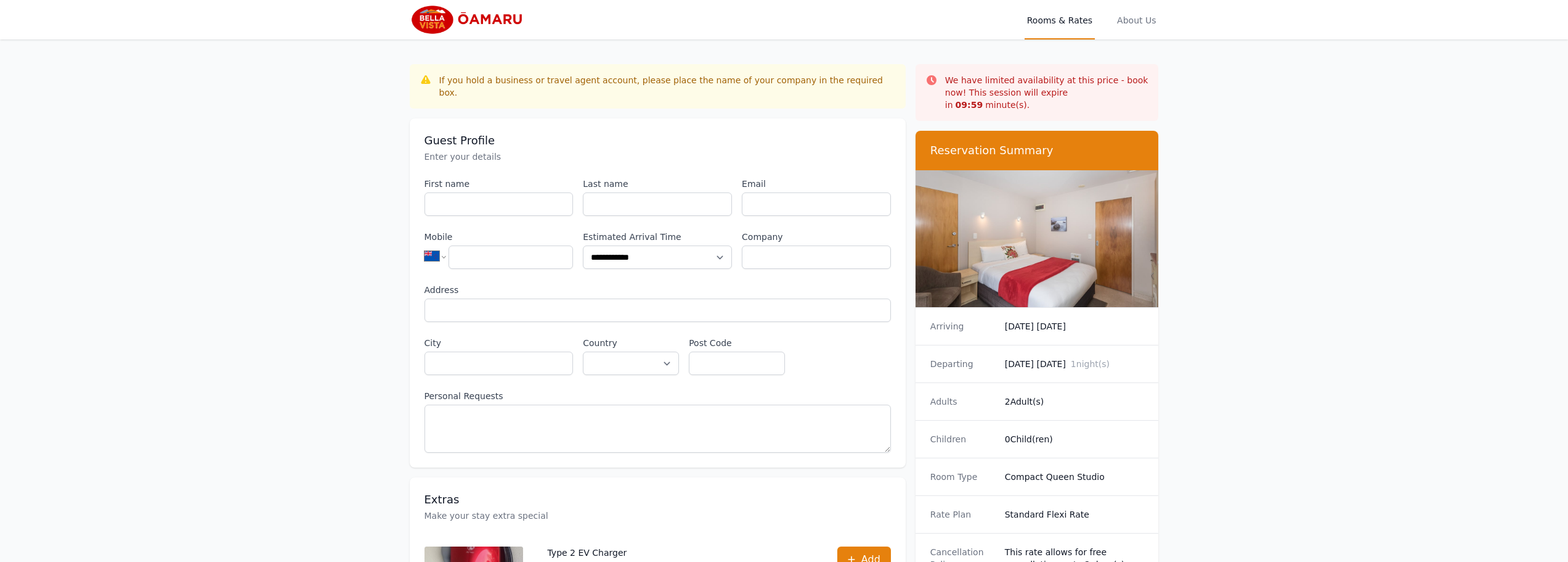
scroll to position [59, 0]
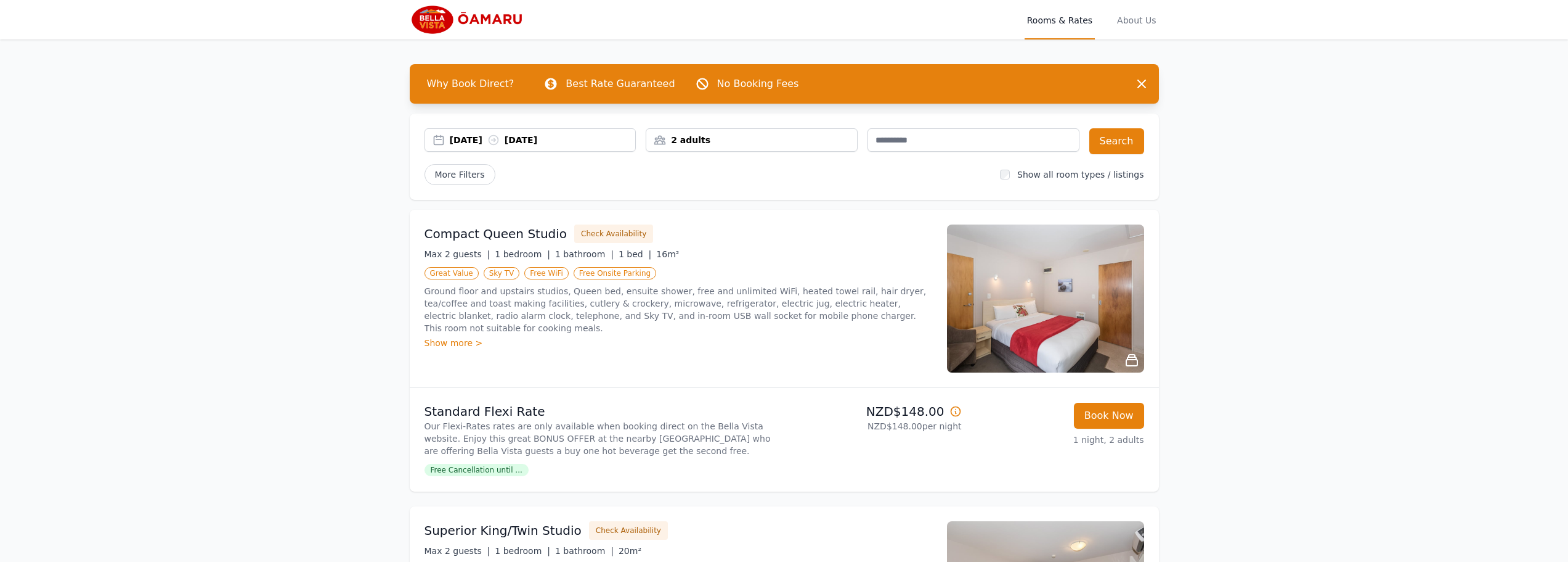
click at [576, 136] on div "29 Sep 2025 30 Sep 2025" at bounding box center [543, 140] width 186 height 12
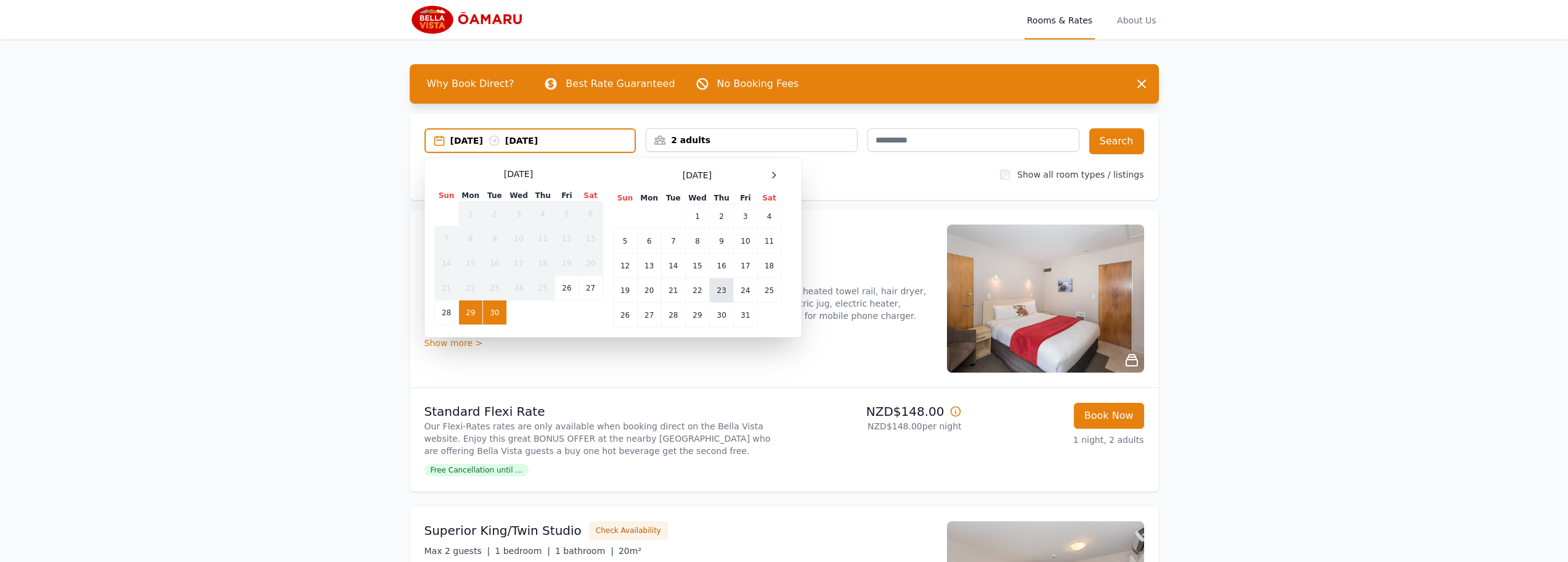
click at [717, 295] on td "23" at bounding box center [722, 291] width 24 height 25
click at [740, 293] on td "24" at bounding box center [746, 291] width 23 height 25
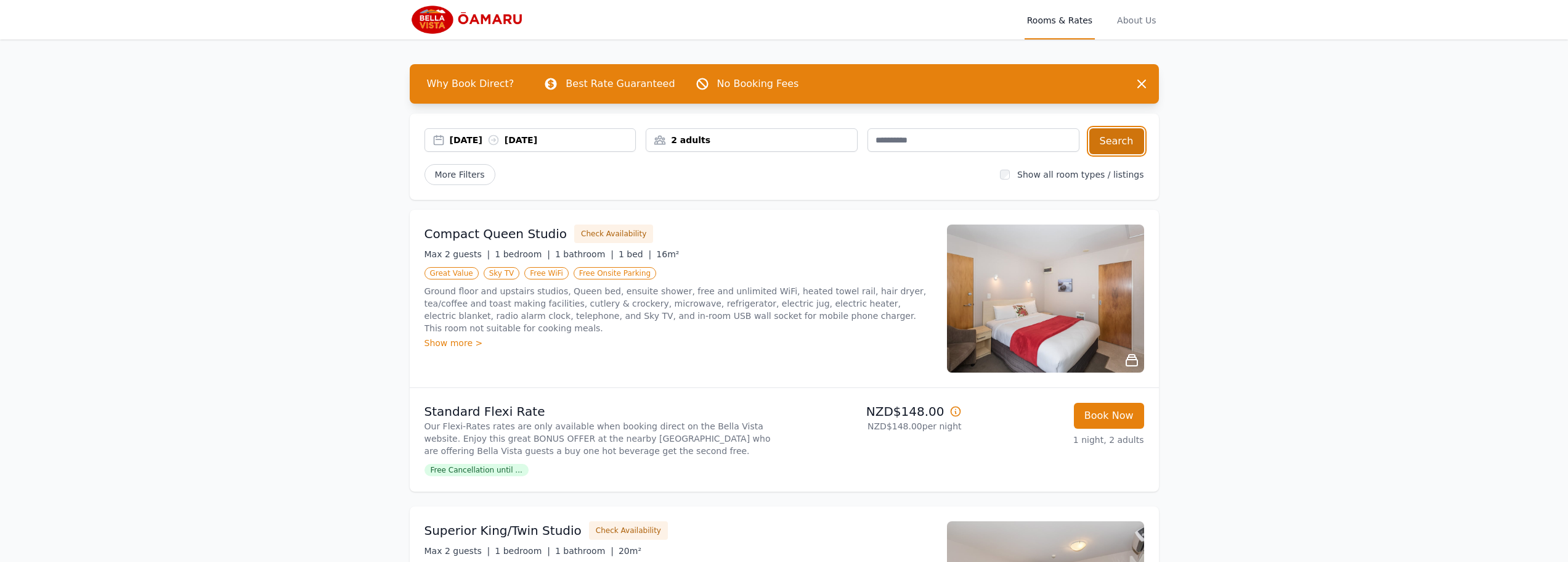
click at [1125, 141] on button "Search" at bounding box center [1117, 142] width 55 height 26
click at [1129, 423] on button "Book Now" at bounding box center [1109, 416] width 70 height 26
select select "**"
click at [569, 129] on div "23 Oct 2025 24 Oct 2025" at bounding box center [530, 140] width 212 height 23
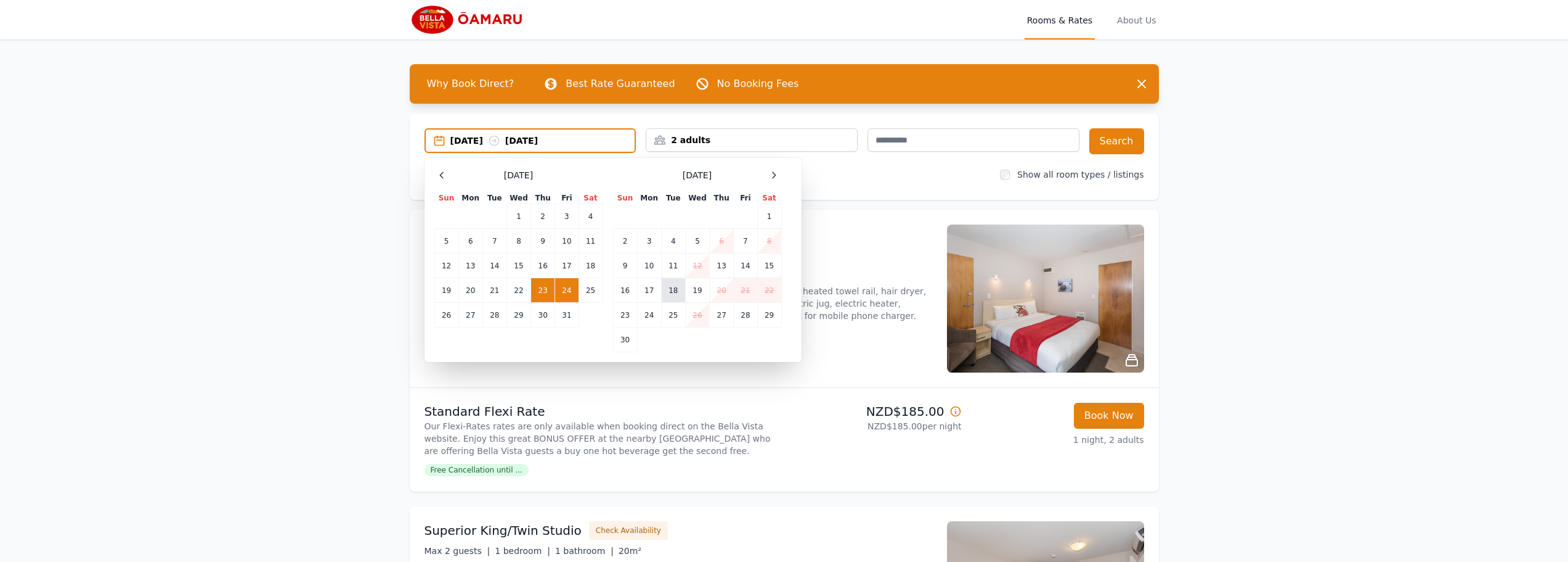
drag, startPoint x: 668, startPoint y: 294, endPoint x: 692, endPoint y: 293, distance: 24.0
click at [669, 293] on td "18" at bounding box center [673, 291] width 24 height 25
click at [695, 292] on td "19" at bounding box center [697, 291] width 24 height 25
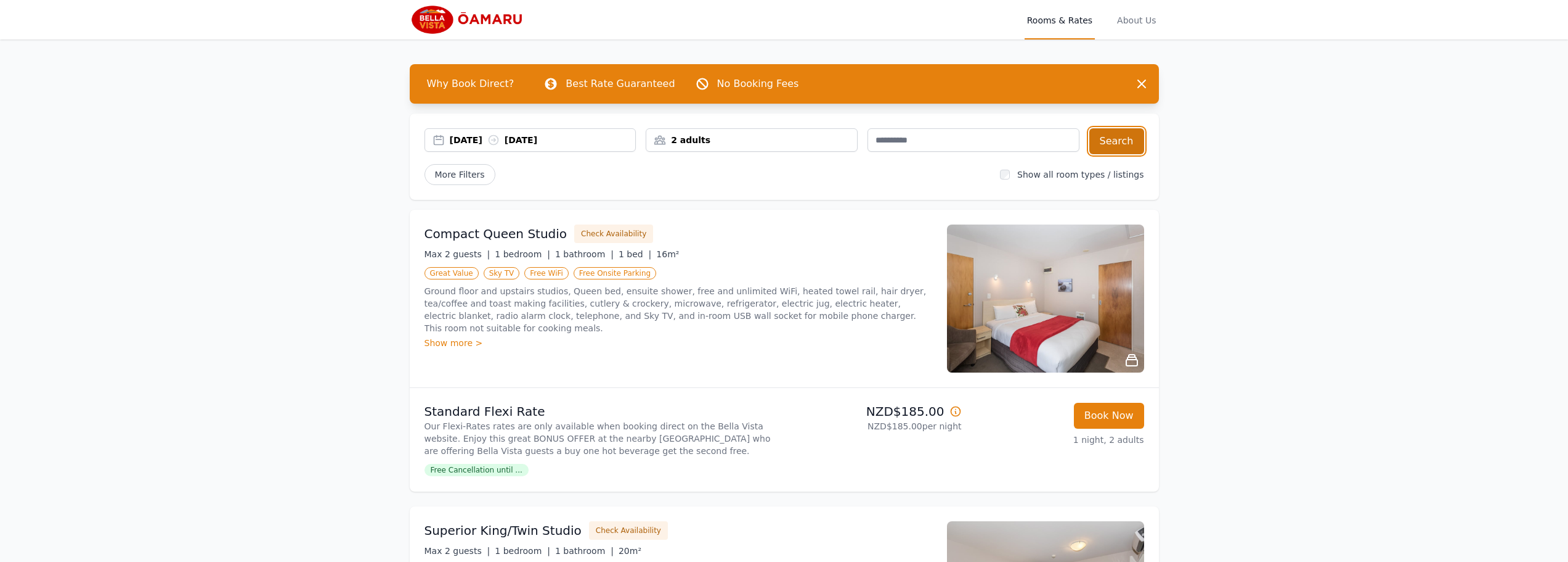
click at [1106, 146] on button "Search" at bounding box center [1117, 142] width 55 height 26
click at [1126, 417] on button "Book Now" at bounding box center [1109, 416] width 70 height 26
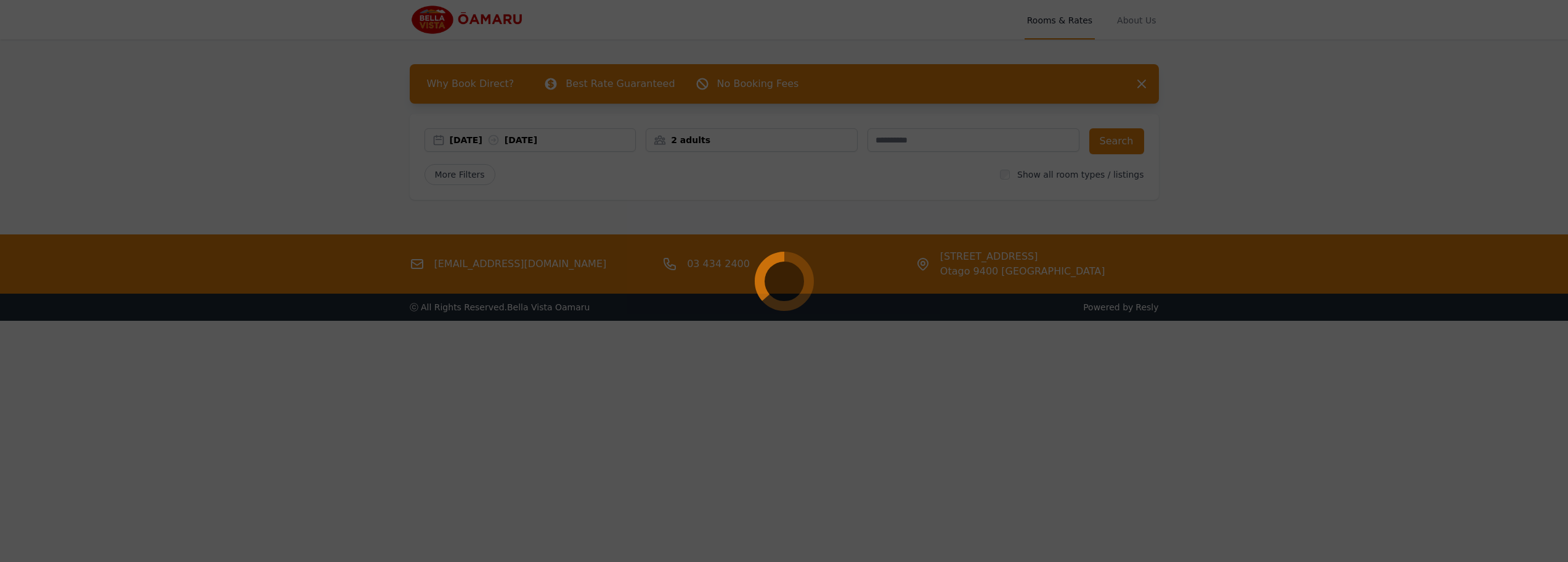
select select "**"
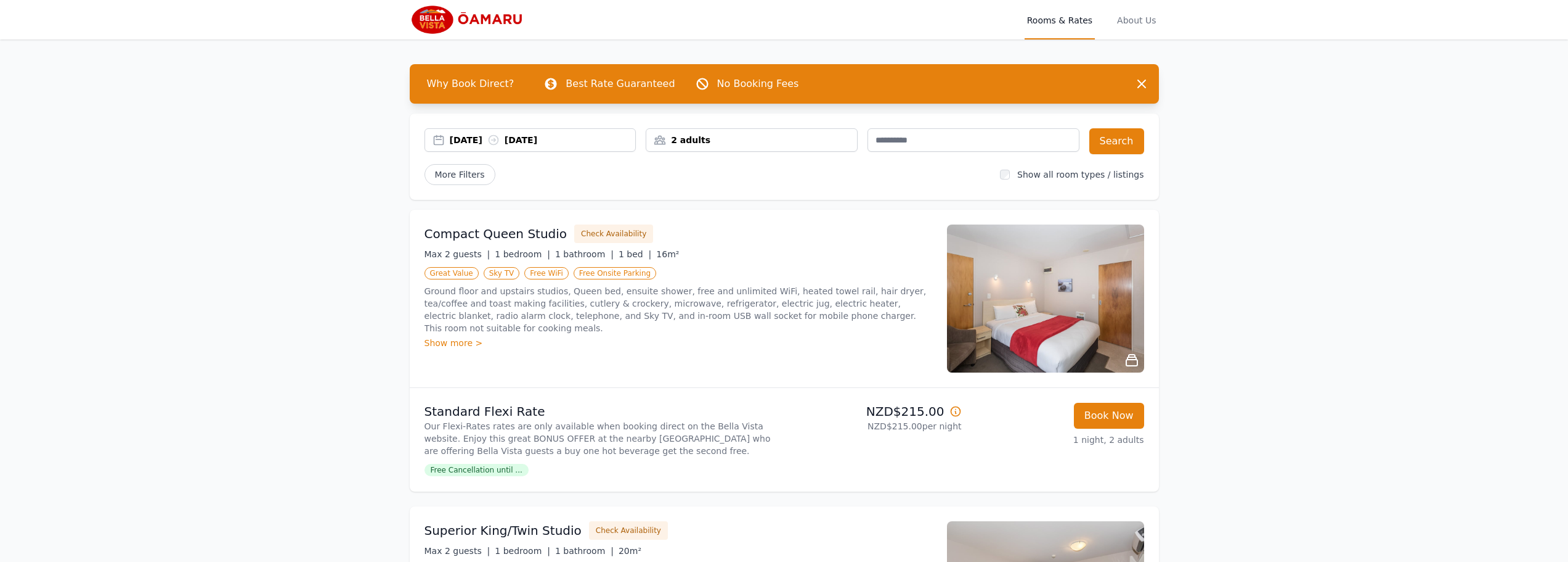
click at [528, 143] on div "18 Nov 2025 19 Nov 2025" at bounding box center [543, 140] width 186 height 12
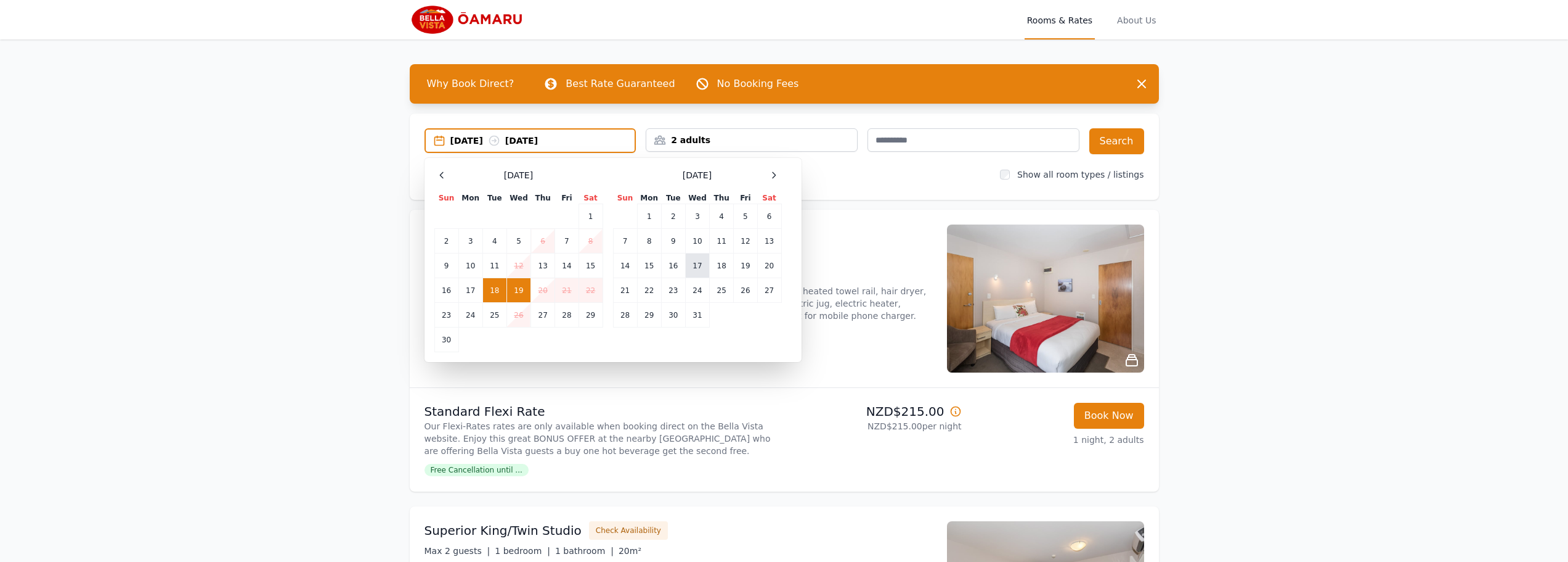
drag, startPoint x: 702, startPoint y: 274, endPoint x: 722, endPoint y: 269, distance: 20.6
click at [705, 273] on td "17" at bounding box center [697, 266] width 24 height 25
click at [724, 269] on td "18" at bounding box center [722, 266] width 24 height 25
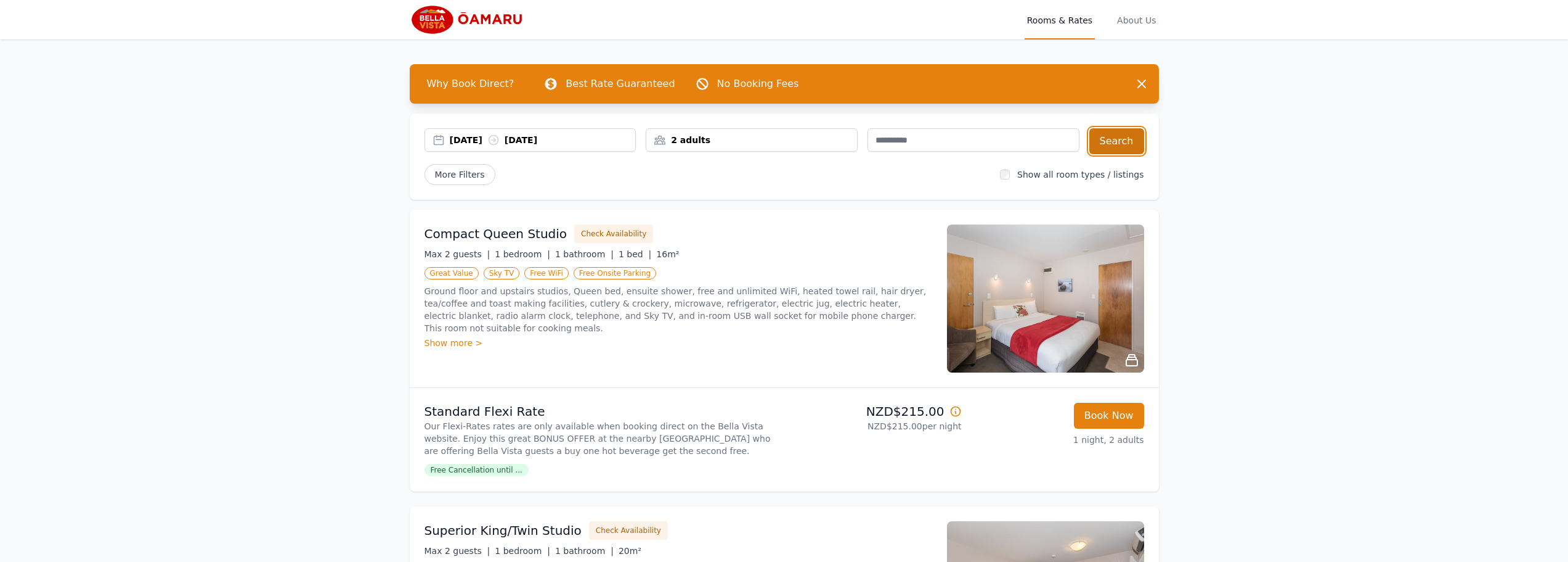
click at [1112, 136] on button "Search" at bounding box center [1117, 142] width 55 height 26
click at [1111, 423] on button "Book Now" at bounding box center [1109, 416] width 70 height 26
select select "**"
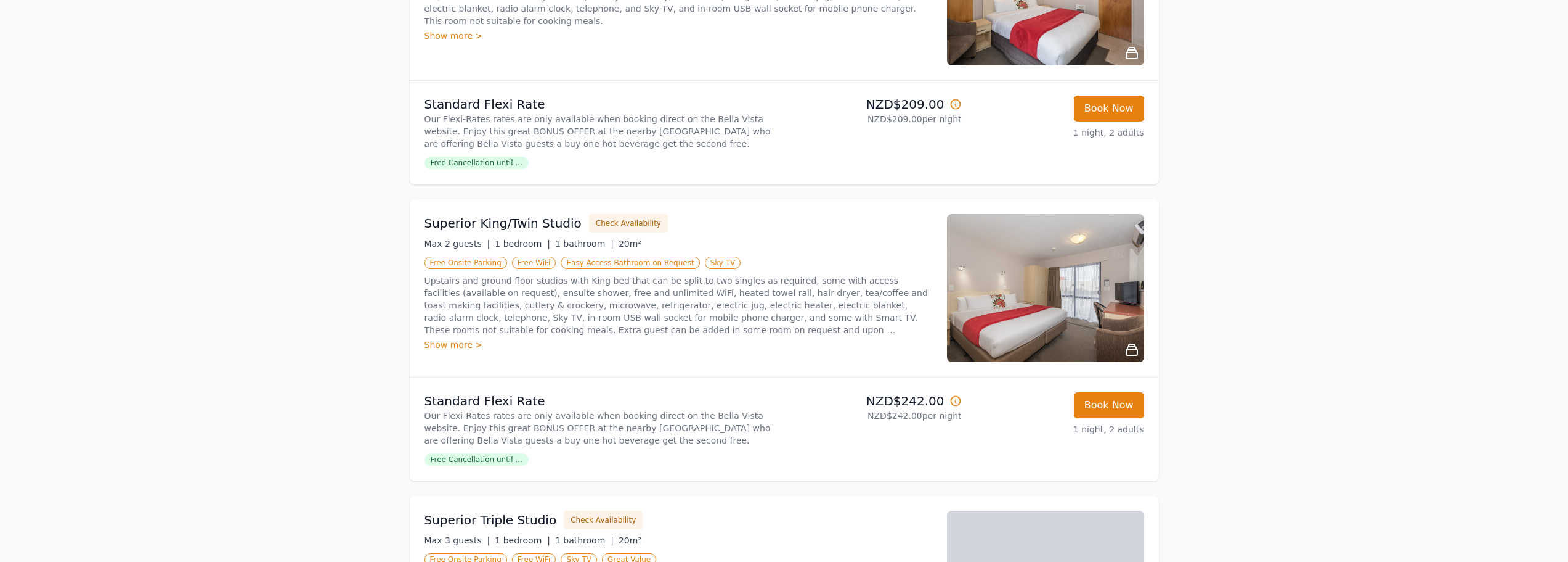
scroll to position [309, 0]
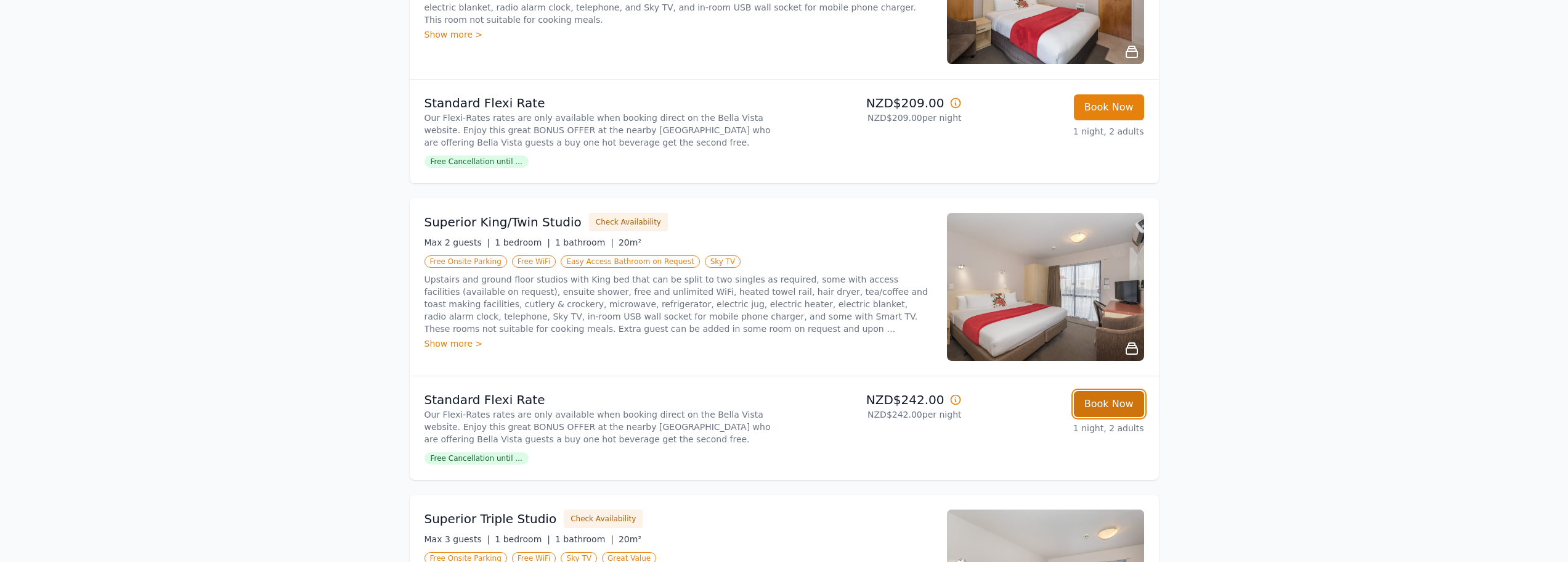
click at [1124, 407] on button "Book Now" at bounding box center [1109, 404] width 70 height 26
select select "**"
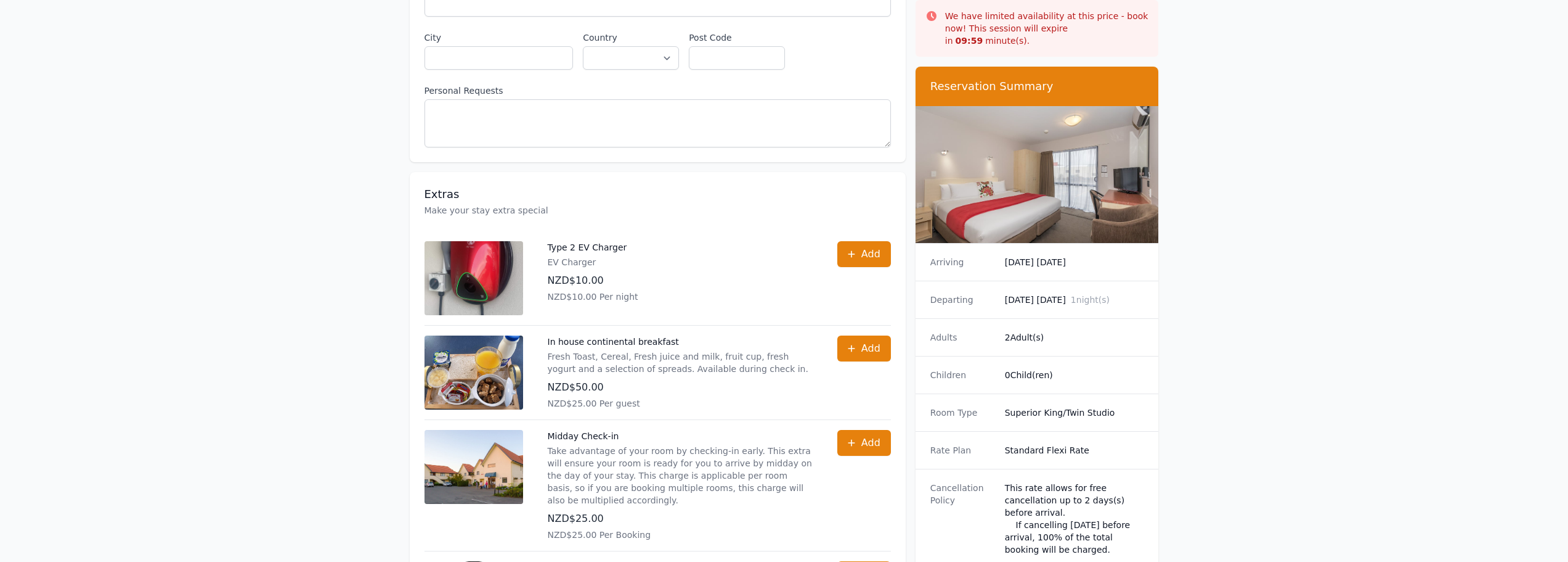
scroll to position [307, 0]
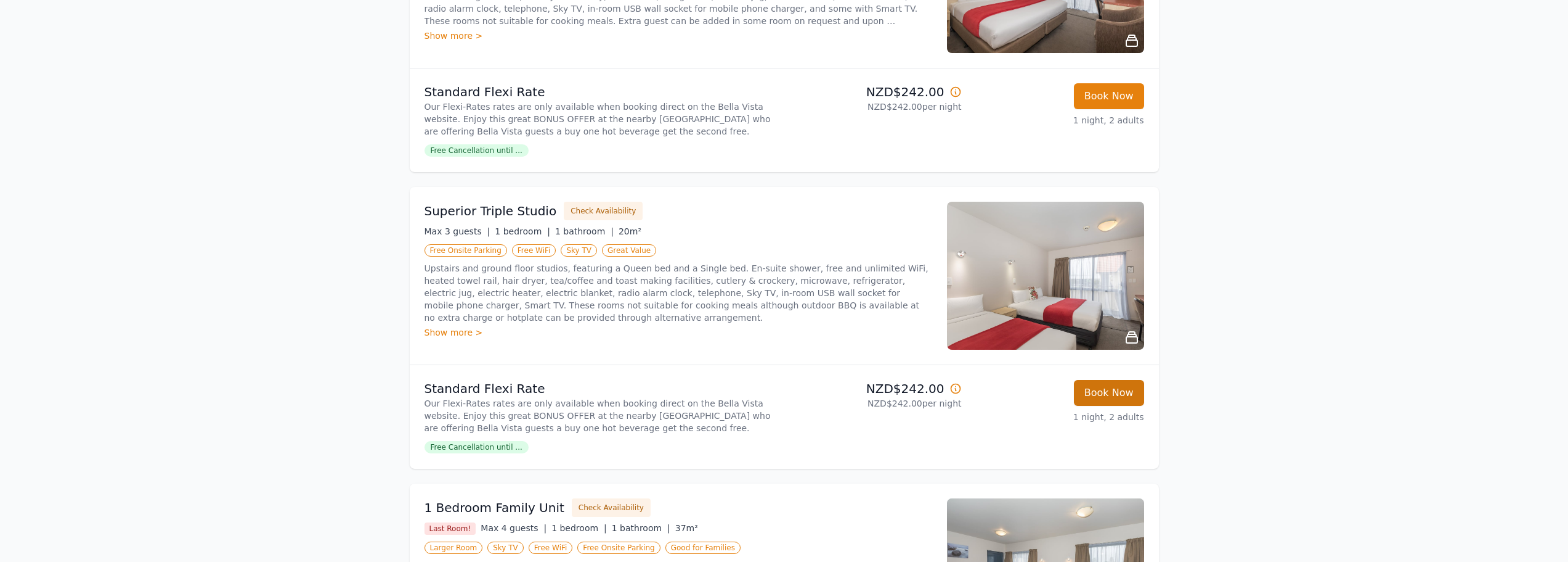
scroll to position [617, 0]
click at [1124, 399] on button "Book Now" at bounding box center [1109, 392] width 70 height 26
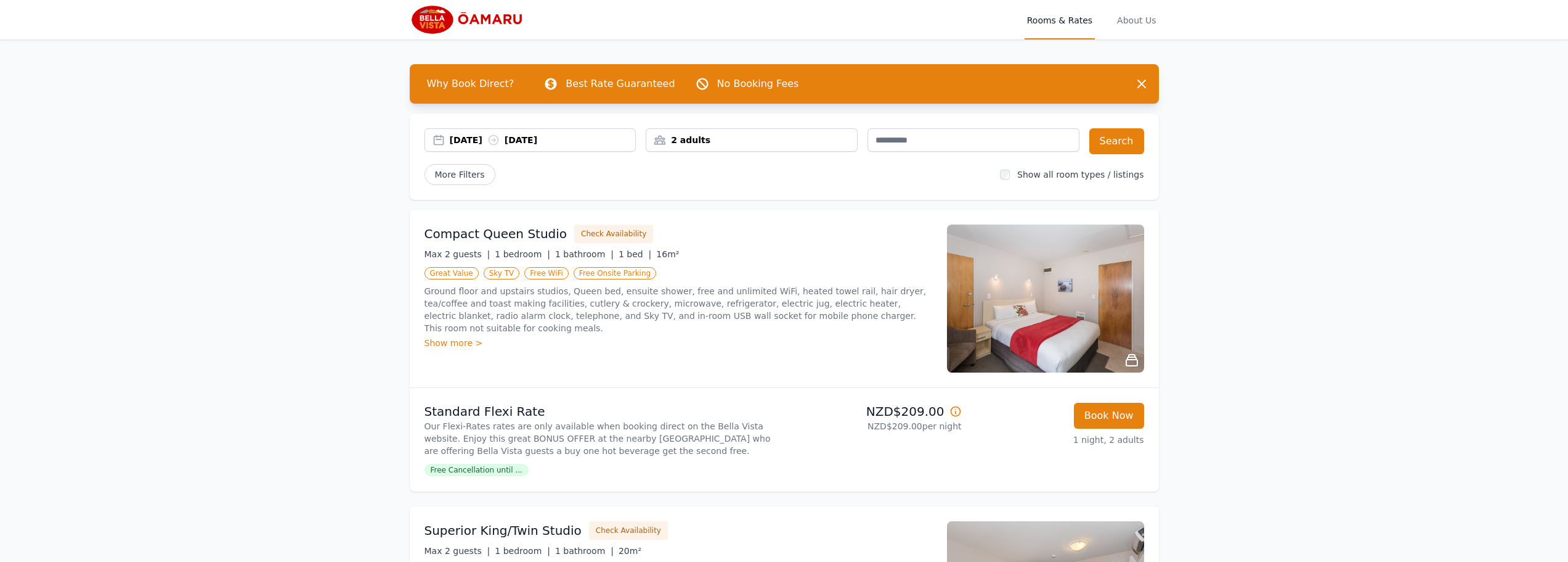
select select "**"
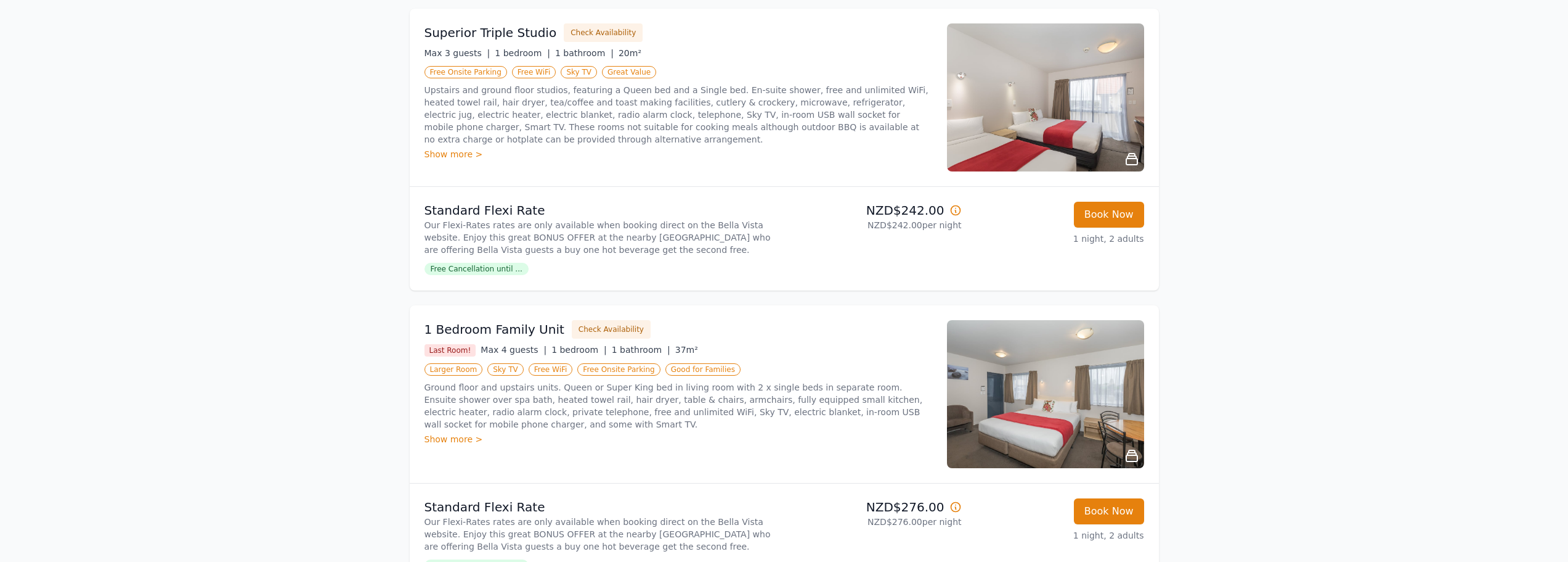
scroll to position [796, 0]
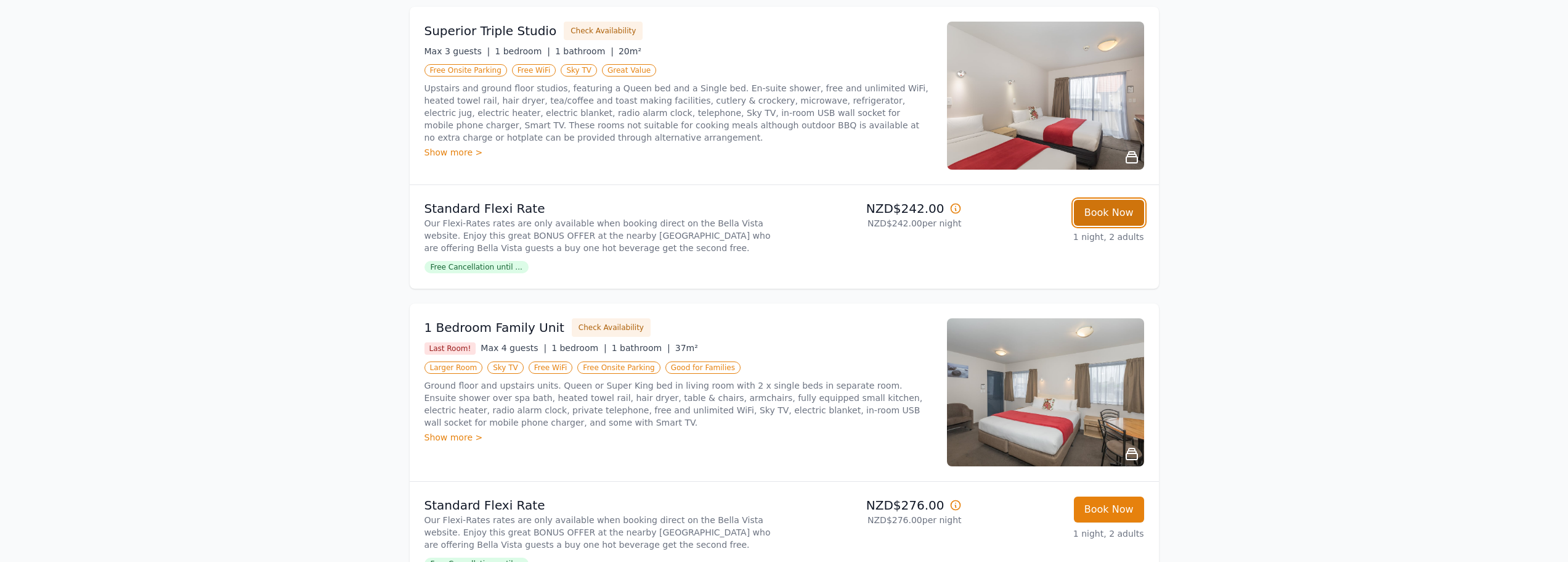
click at [1113, 218] on button "Book Now" at bounding box center [1109, 213] width 70 height 26
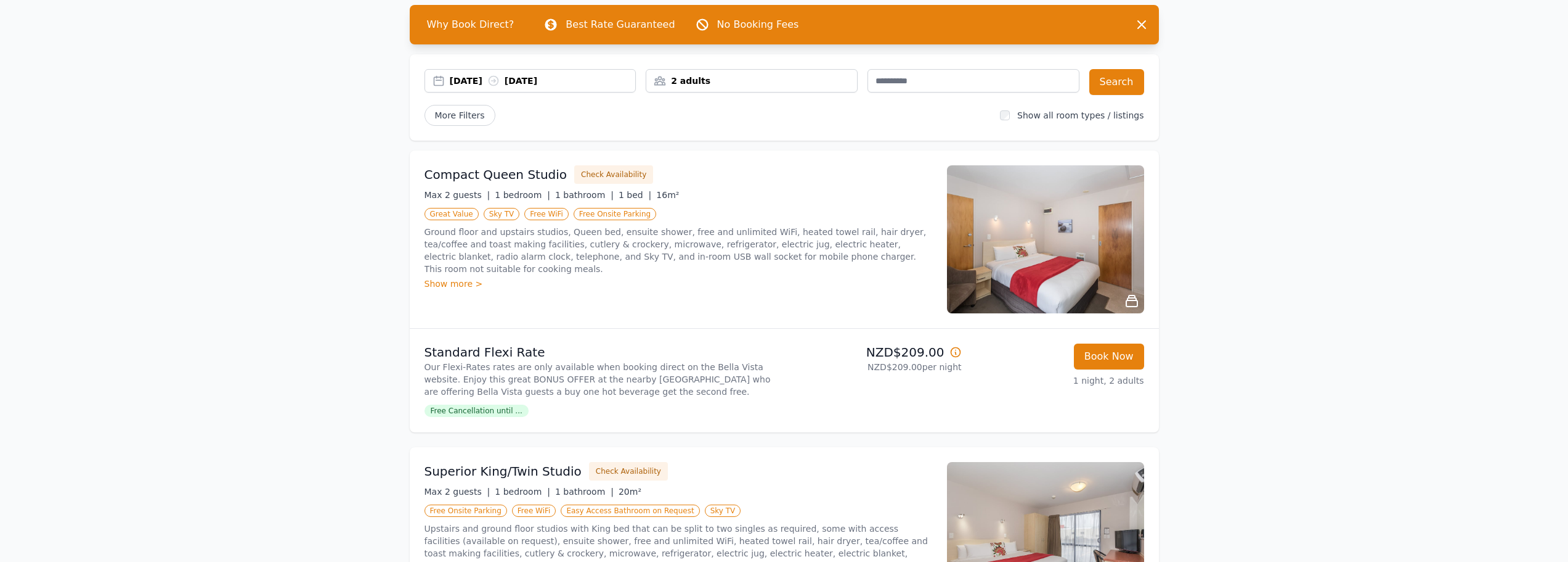
select select "**"
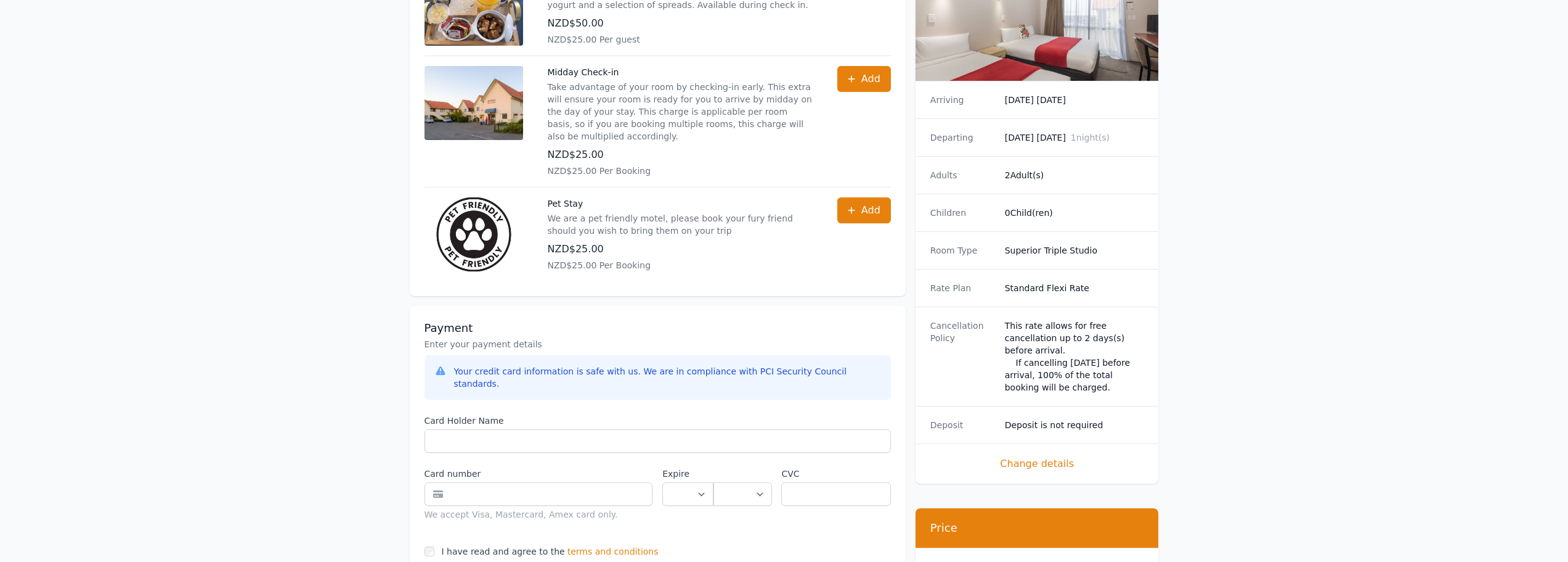
scroll to position [659, 0]
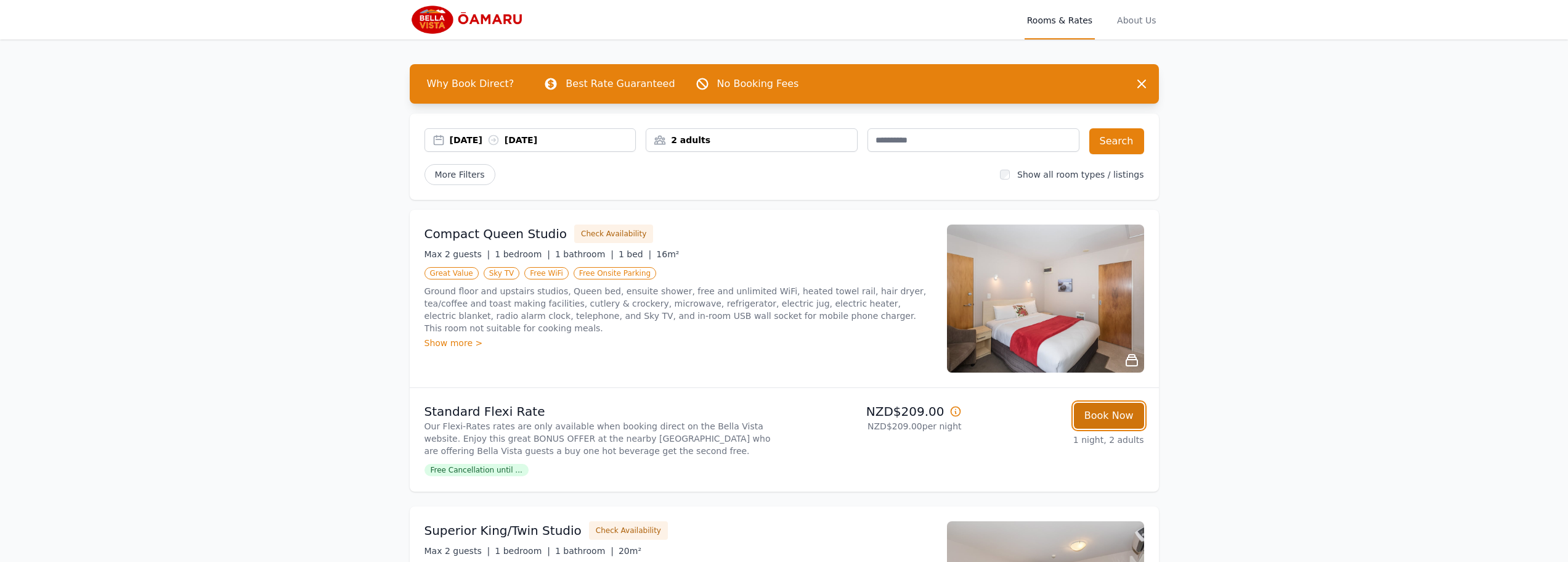
click at [1115, 415] on button "Book Now" at bounding box center [1109, 416] width 70 height 26
select select "**"
click at [555, 144] on div "17 Dec 2025 18 Dec 2025" at bounding box center [543, 140] width 186 height 12
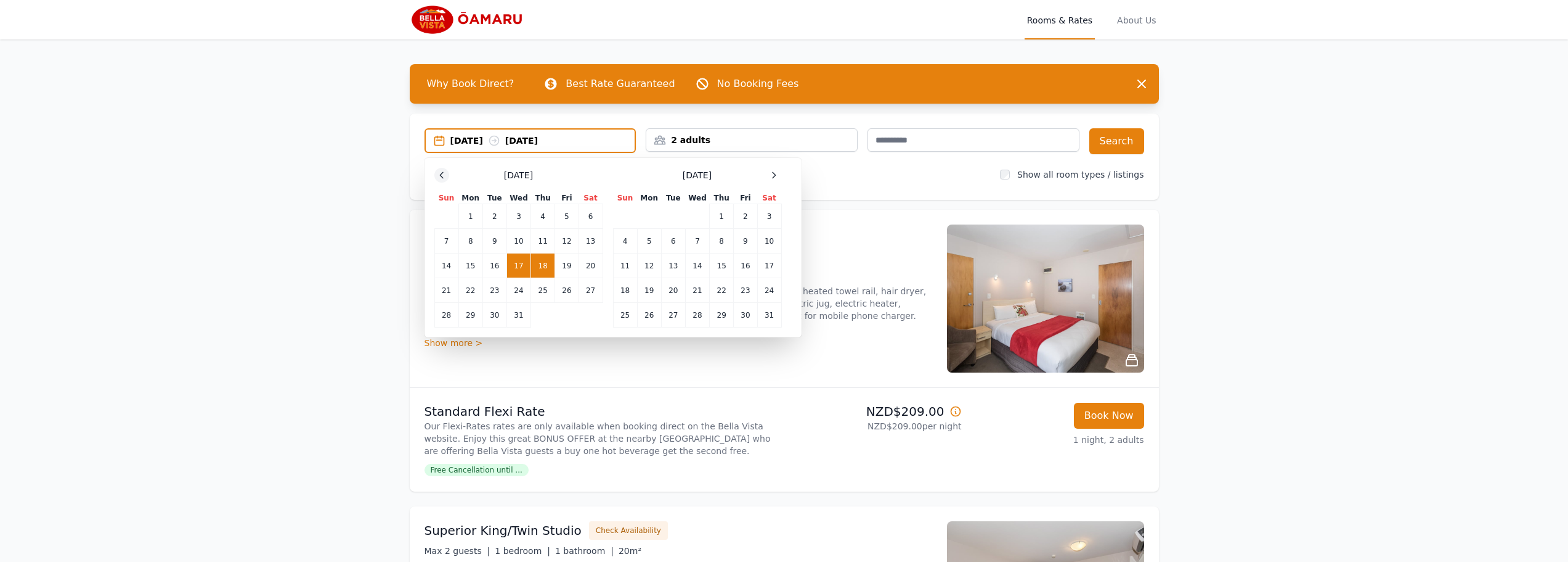
click at [448, 173] on div at bounding box center [441, 175] width 14 height 14
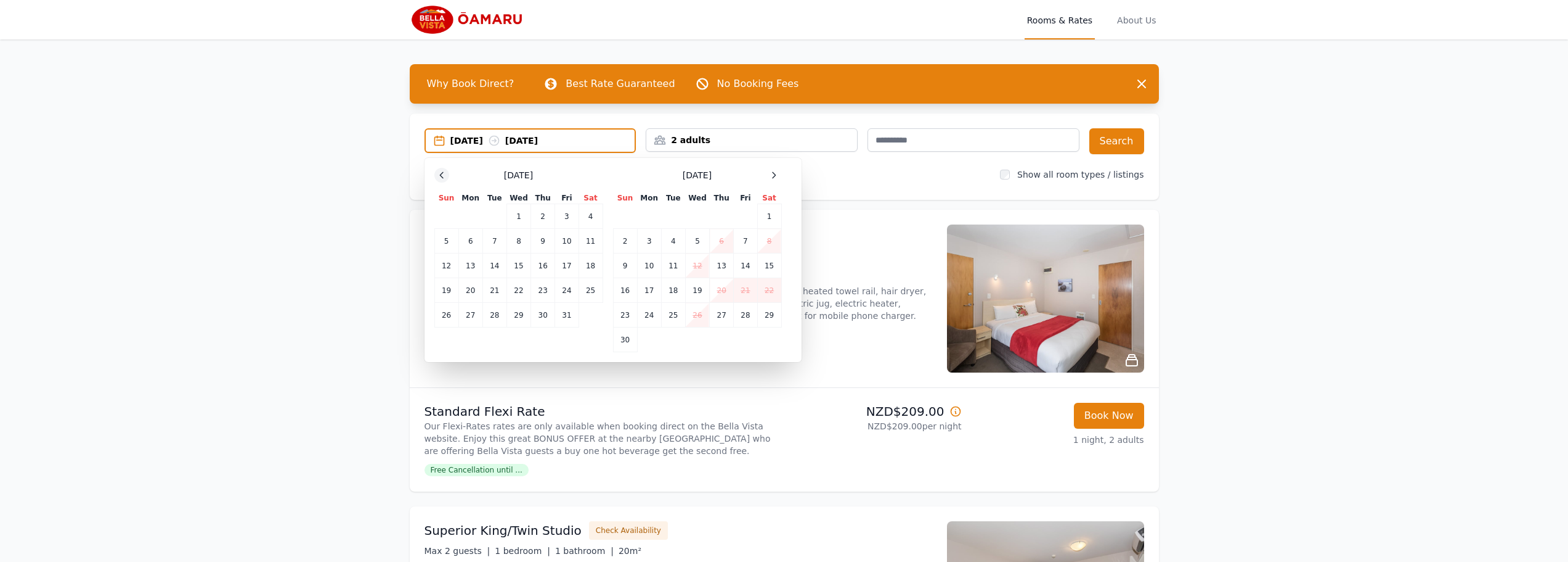
click at [448, 173] on div at bounding box center [441, 175] width 14 height 14
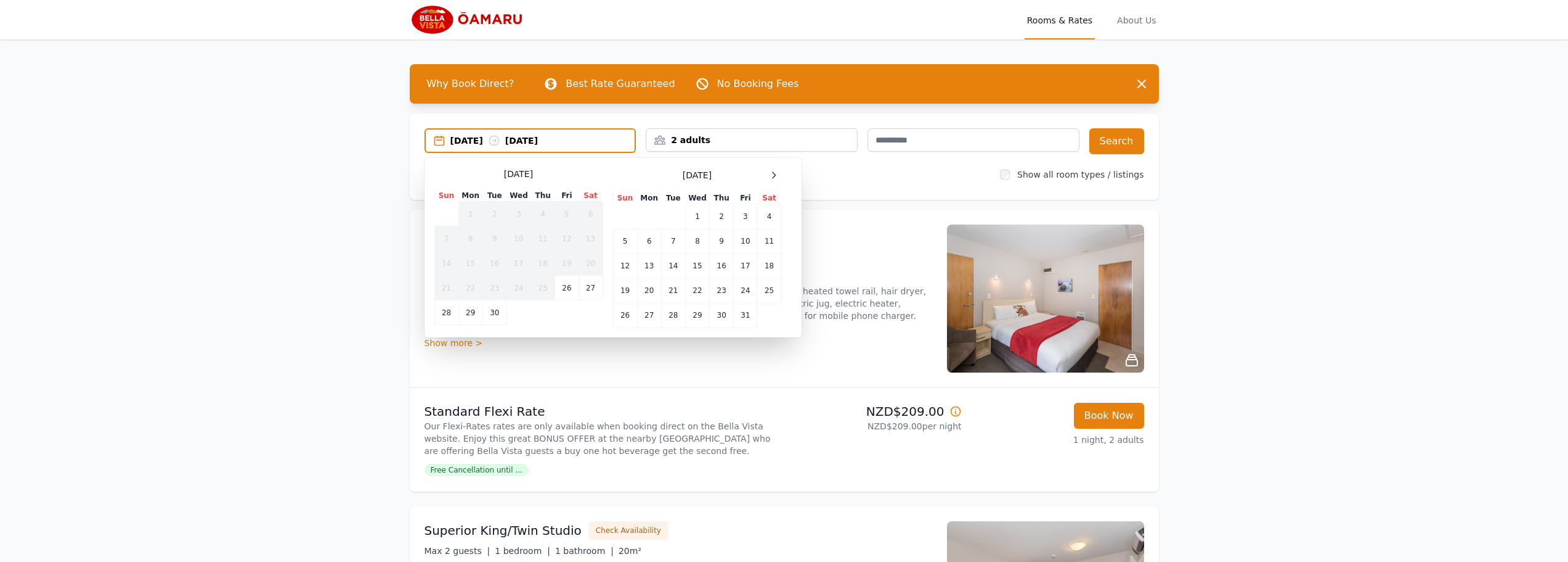
click at [448, 173] on div "September 2025" at bounding box center [519, 174] width 169 height 12
click at [568, 286] on td "26" at bounding box center [567, 288] width 23 height 25
click at [584, 291] on td "27" at bounding box center [591, 288] width 24 height 25
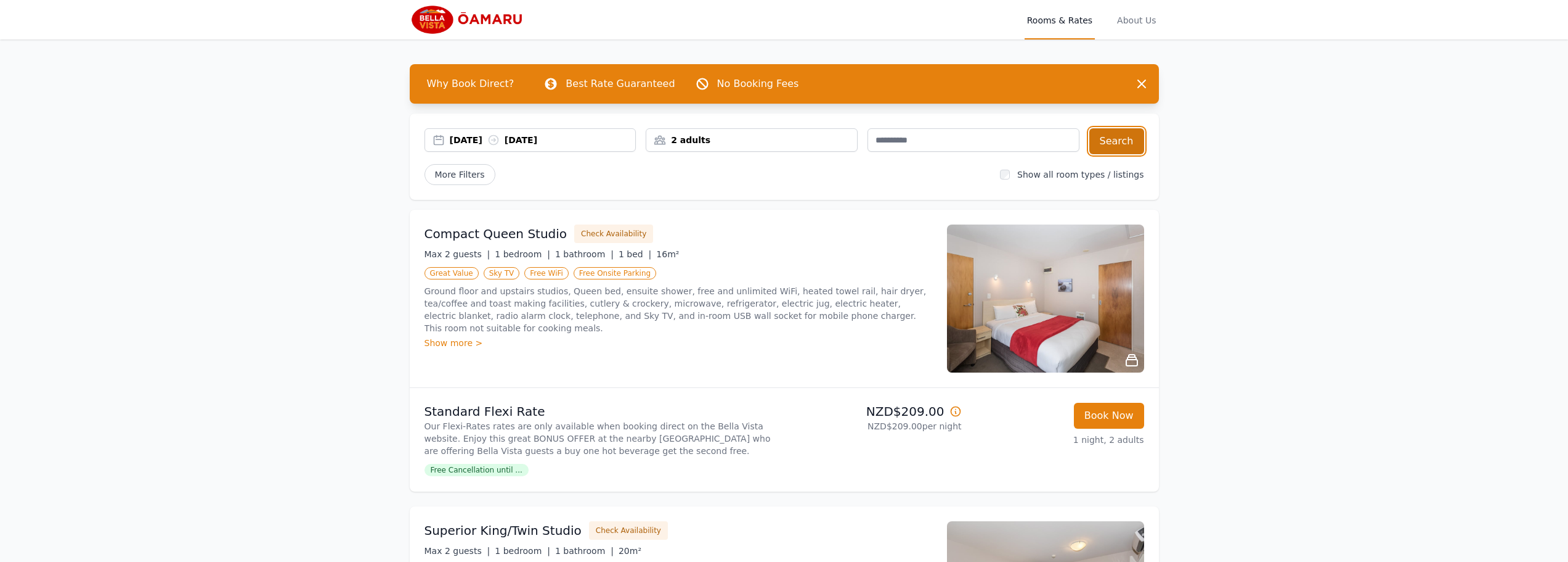
click at [1122, 148] on button "Search" at bounding box center [1117, 142] width 55 height 26
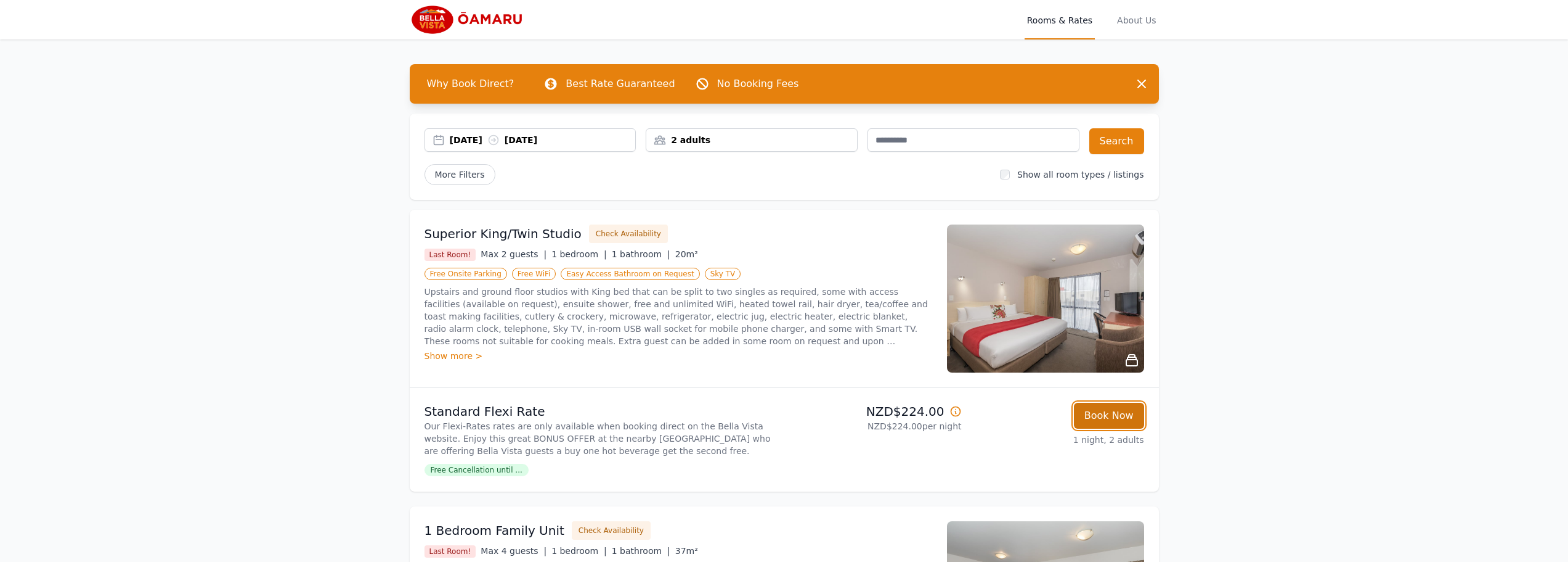
click at [1113, 418] on button "Book Now" at bounding box center [1109, 416] width 70 height 26
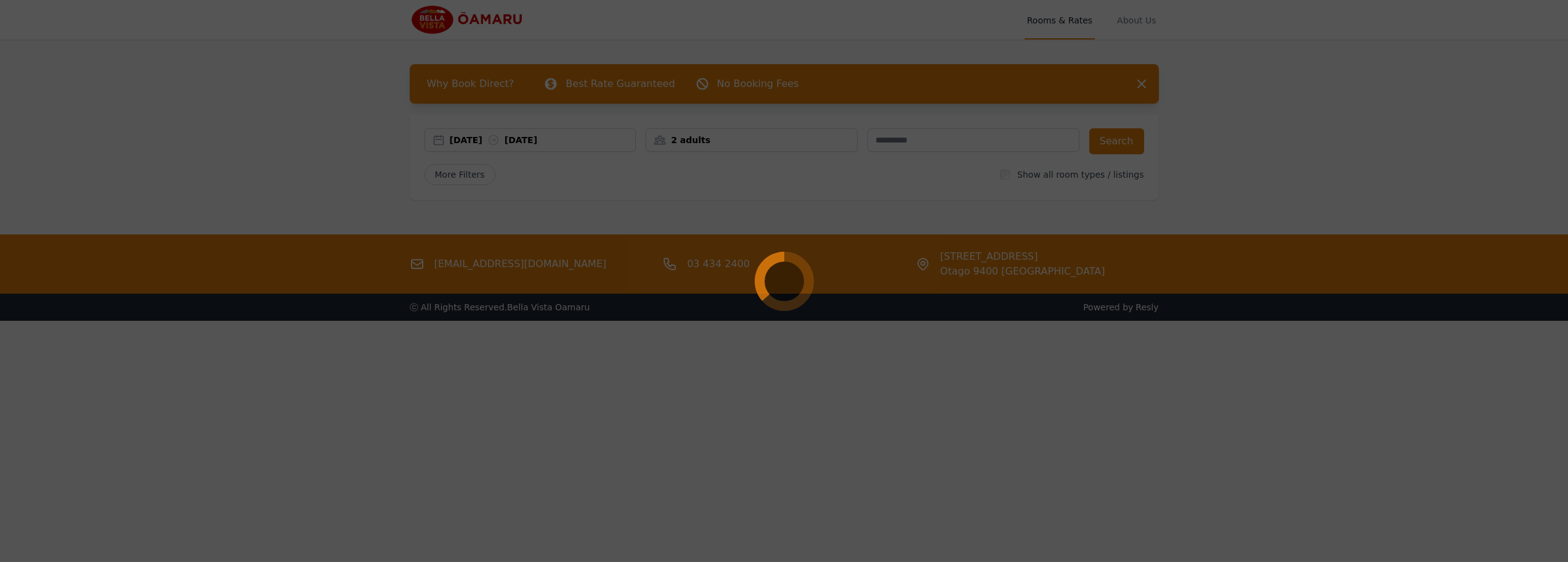
select select "**"
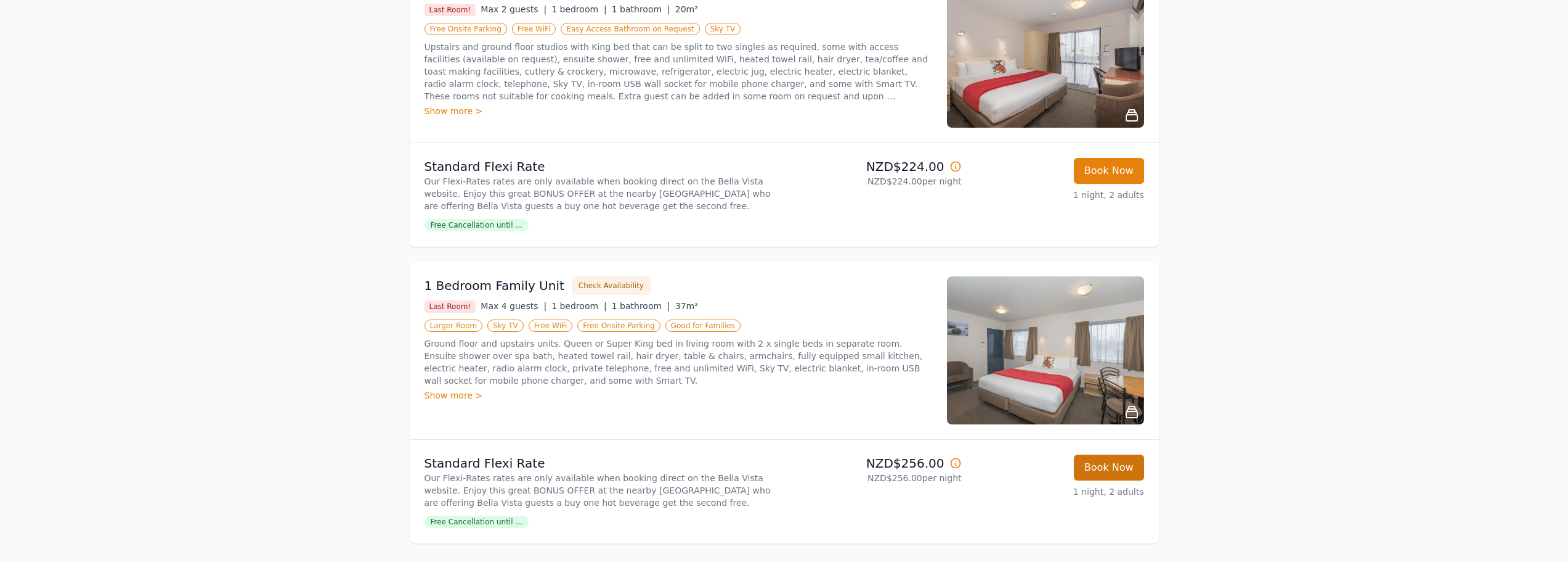
scroll to position [246, 0]
click at [1106, 467] on button "Book Now" at bounding box center [1109, 467] width 70 height 26
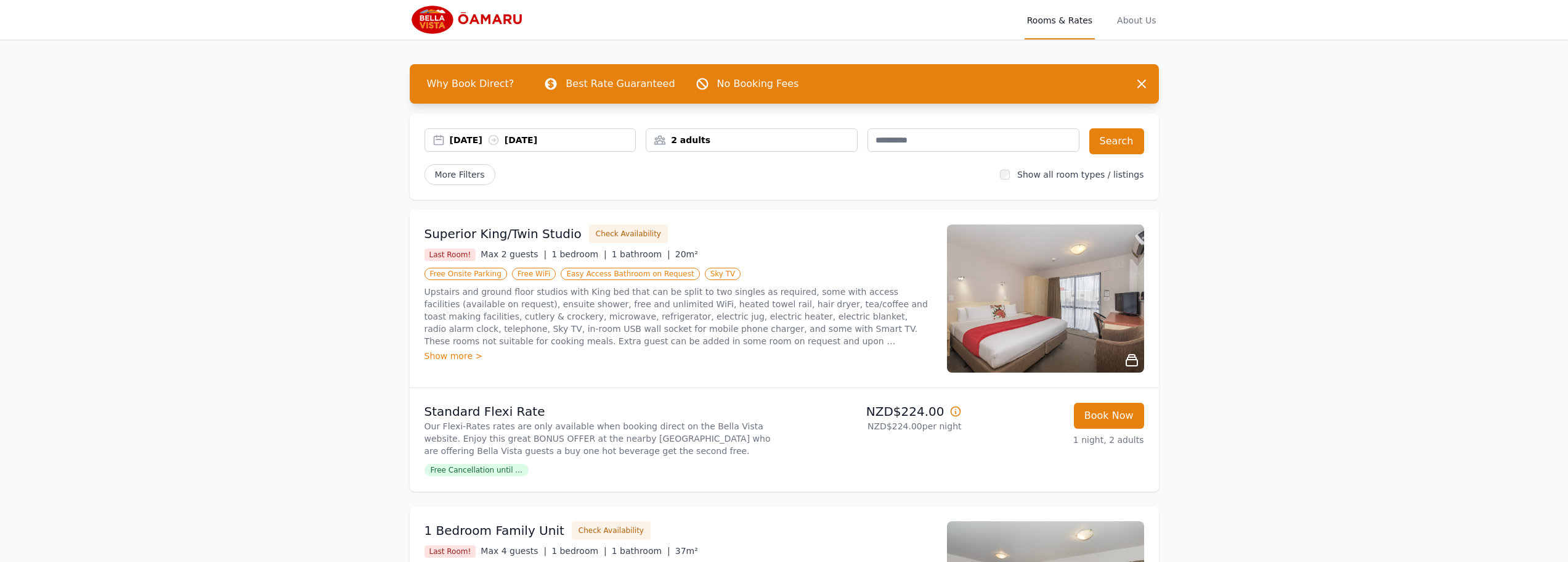
select select "**"
click at [1131, 409] on button "Book Now" at bounding box center [1109, 416] width 70 height 26
select select "**"
click at [1087, 416] on button "Book Now" at bounding box center [1109, 416] width 70 height 26
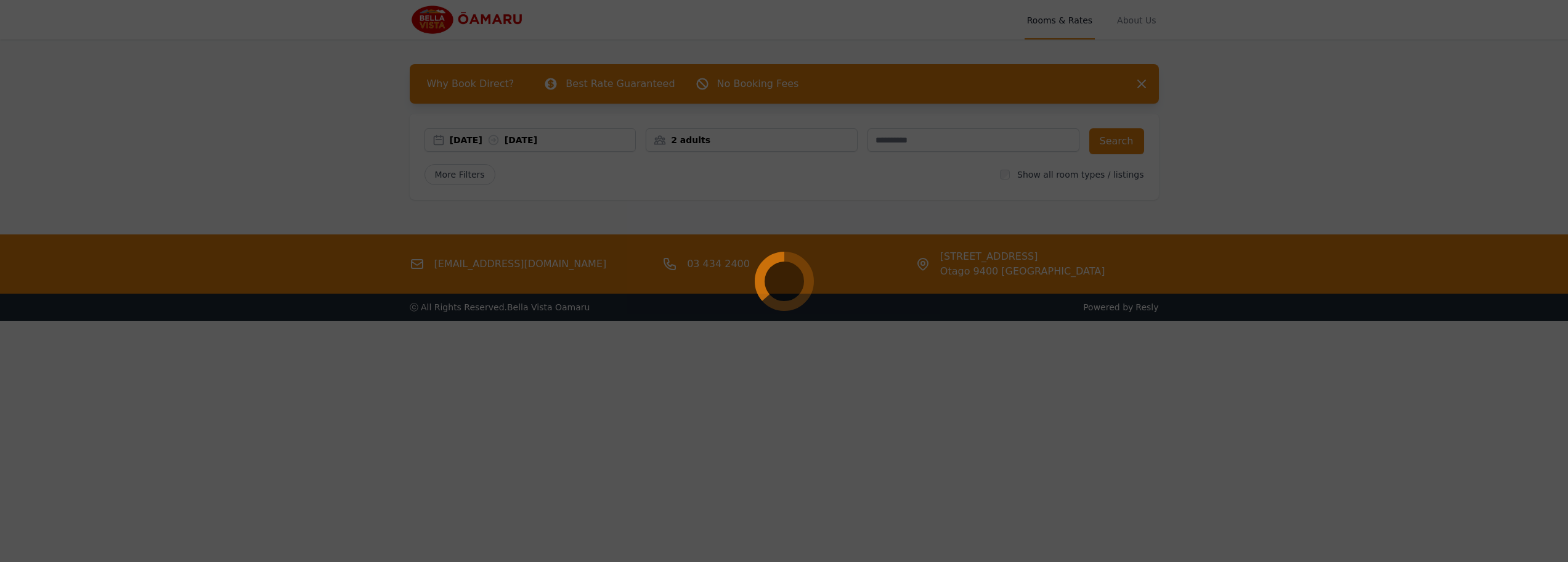
select select "**"
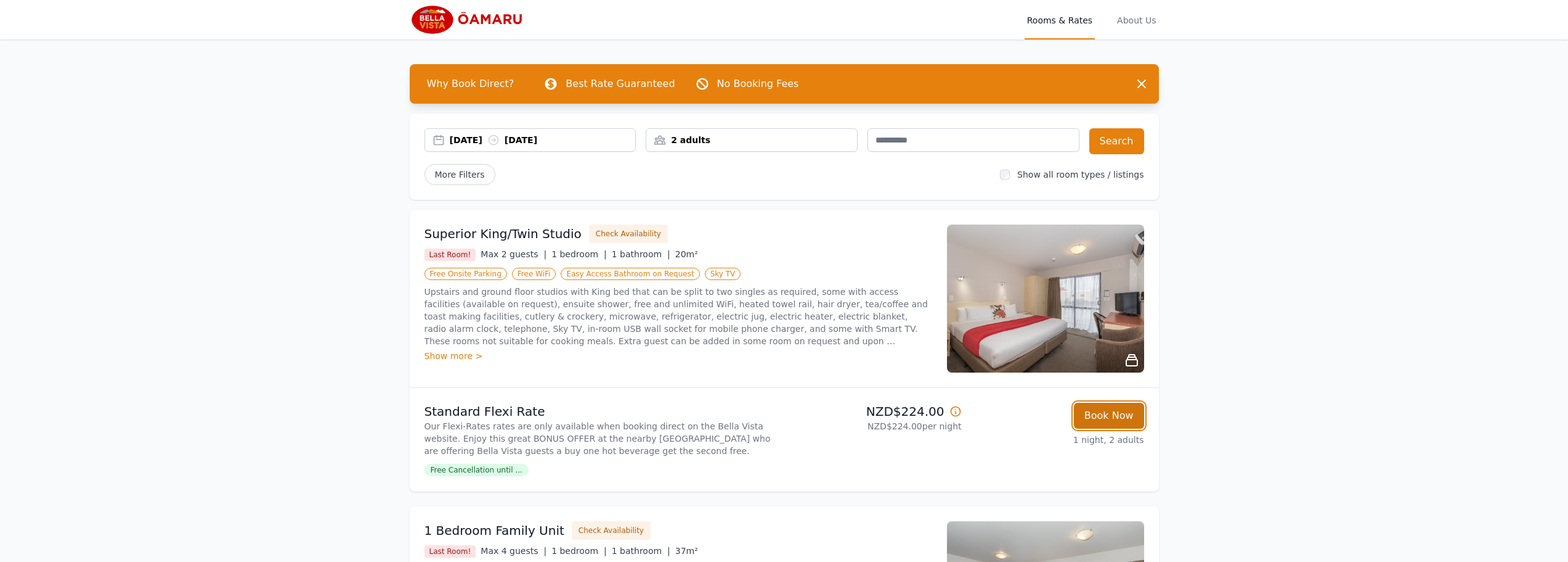
click at [1109, 418] on button "Book Now" at bounding box center [1109, 416] width 70 height 26
select select "**"
click at [533, 126] on div "26 Sep 2025 27 Sep 2025 2 adults Search More Filters Show all room types / list…" at bounding box center [784, 156] width 749 height 86
click at [566, 153] on div "26 Sep 2025 27 Sep 2025" at bounding box center [530, 142] width 212 height 26
click at [568, 140] on div "26 Sep 2025 27 Sep 2025" at bounding box center [543, 140] width 186 height 12
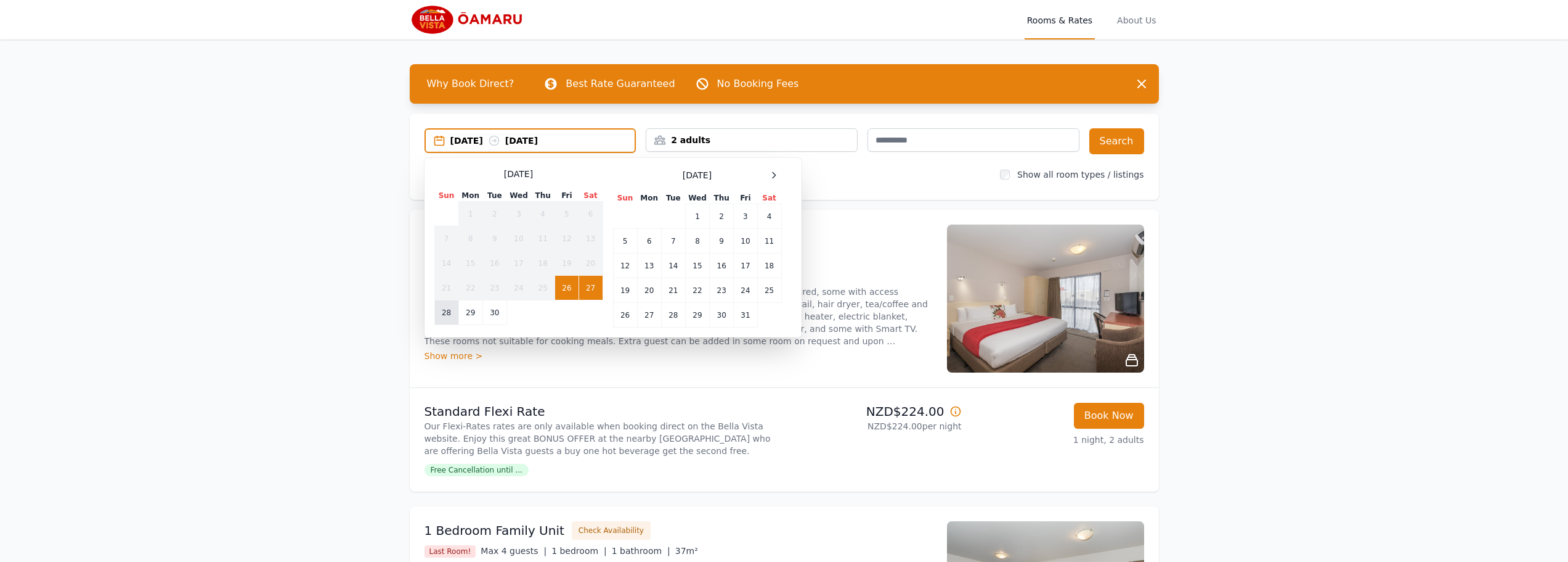
click at [437, 310] on td "28" at bounding box center [446, 313] width 24 height 25
click at [467, 314] on td "29" at bounding box center [470, 313] width 24 height 25
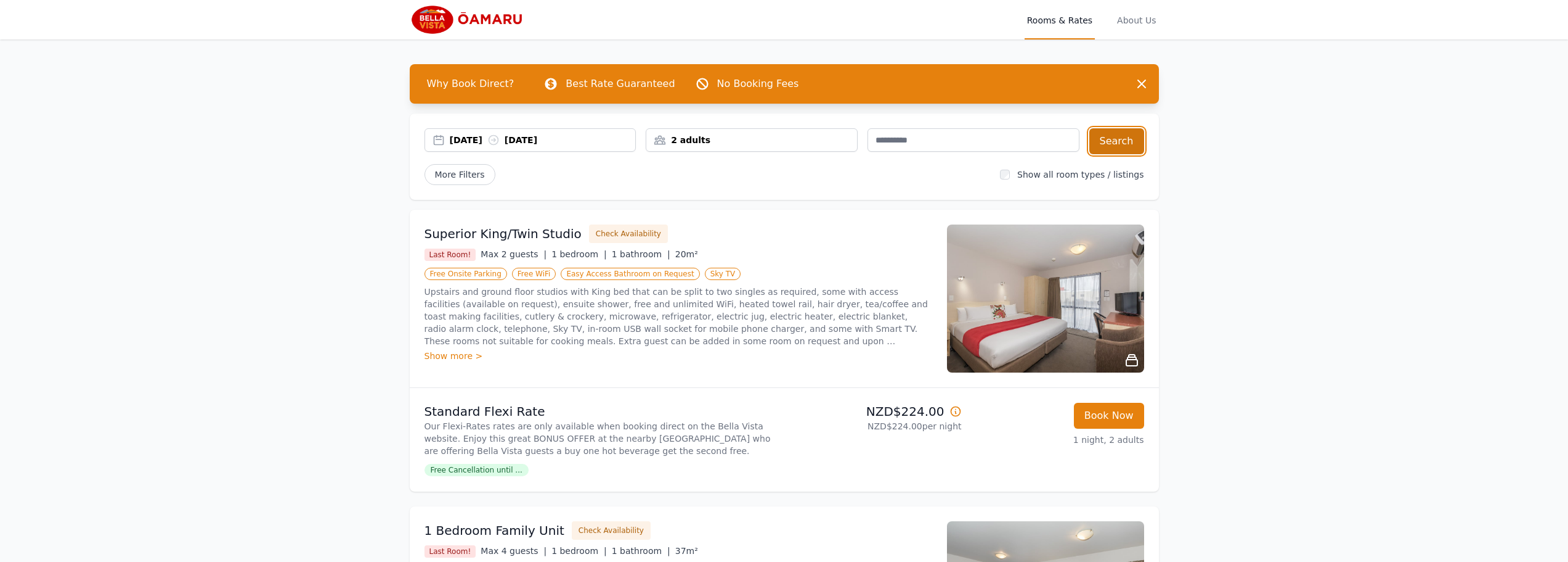
click at [1118, 142] on button "Search" at bounding box center [1117, 142] width 55 height 26
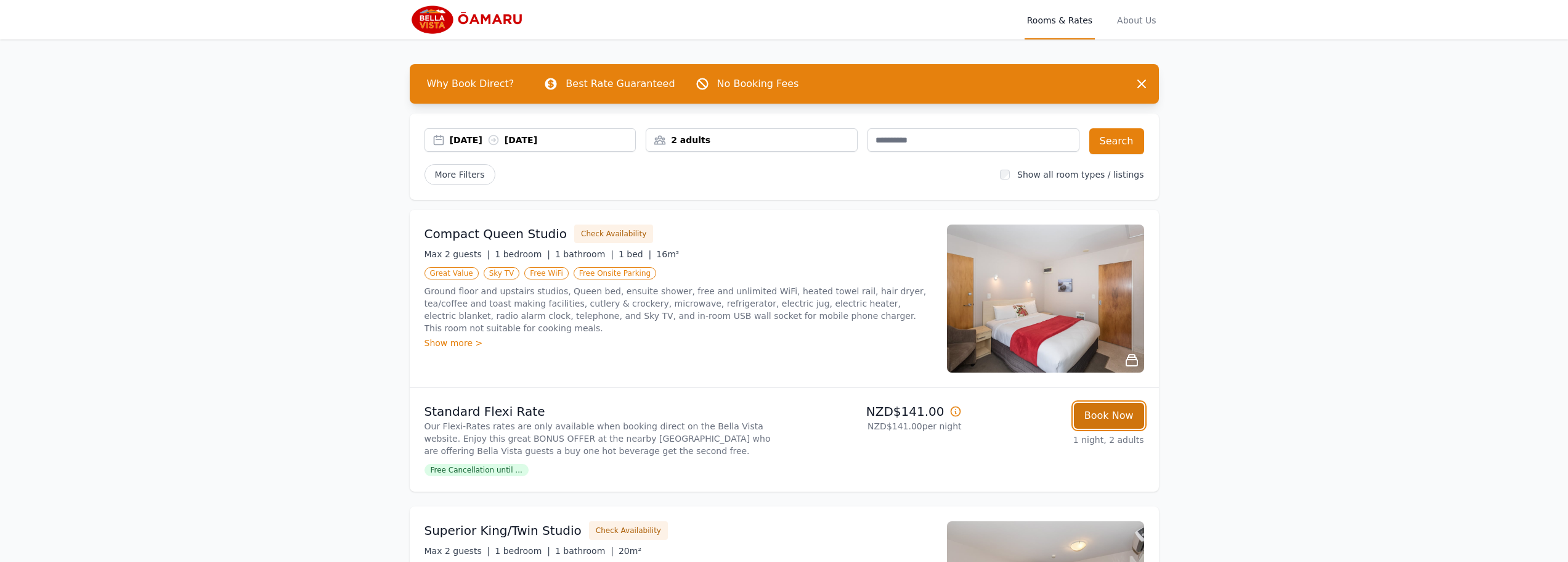
click at [1134, 425] on button "Book Now" at bounding box center [1109, 416] width 70 height 26
select select "**"
click at [582, 151] on div "28 Sep 2025 29 Sep 2025" at bounding box center [530, 140] width 212 height 23
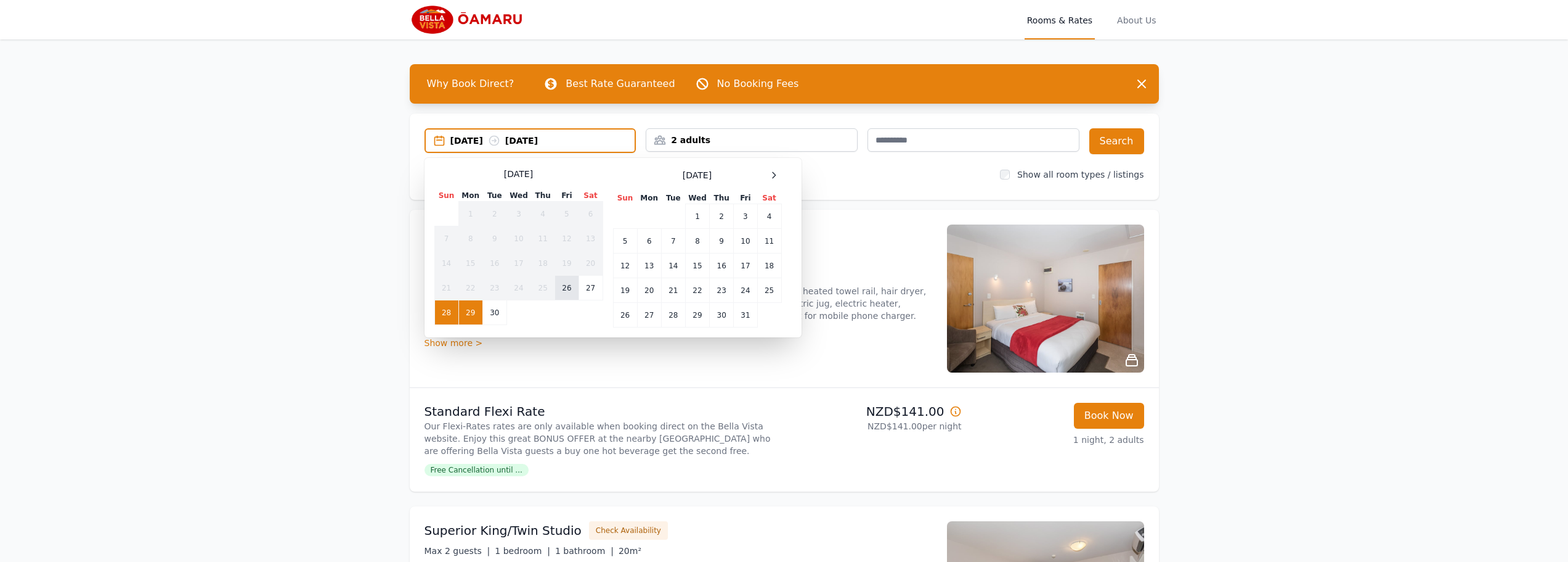
click at [573, 291] on td "26" at bounding box center [567, 288] width 23 height 25
click at [583, 292] on td "27" at bounding box center [591, 288] width 24 height 25
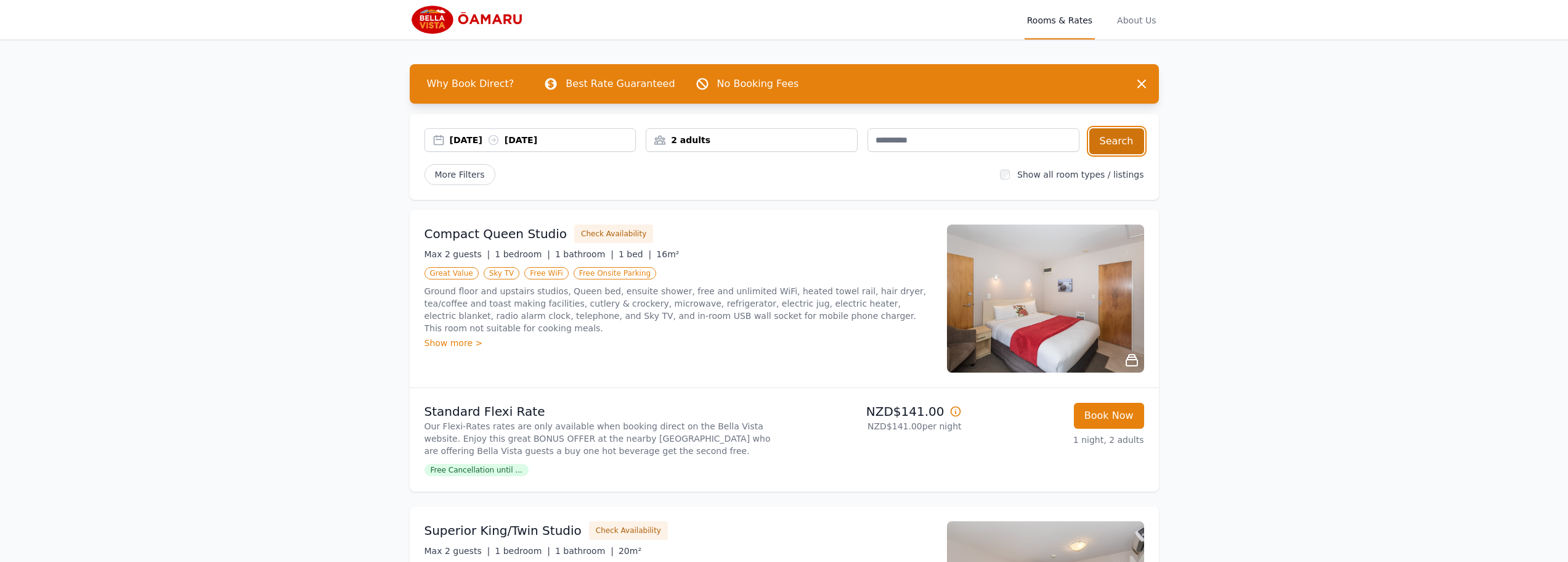
click at [1144, 142] on button "Search" at bounding box center [1117, 142] width 55 height 26
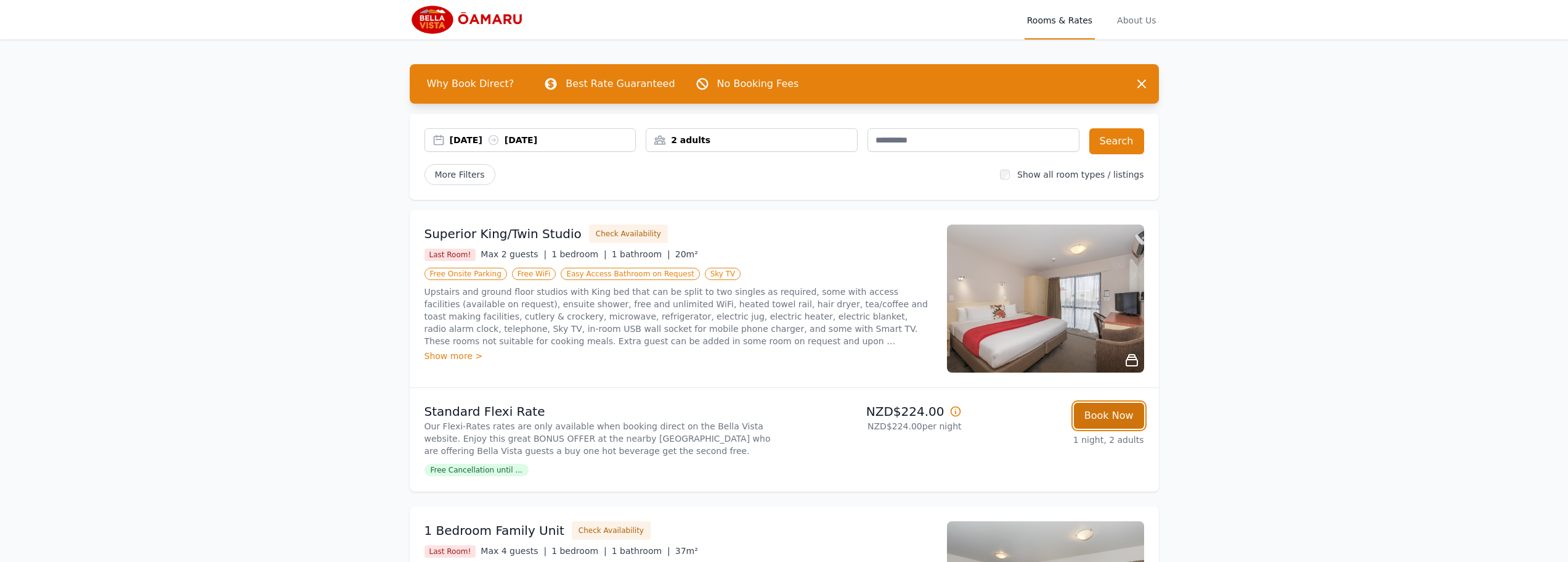
click at [1120, 421] on button "Book Now" at bounding box center [1109, 416] width 70 height 26
select select "**"
